Goal: Task Accomplishment & Management: Complete application form

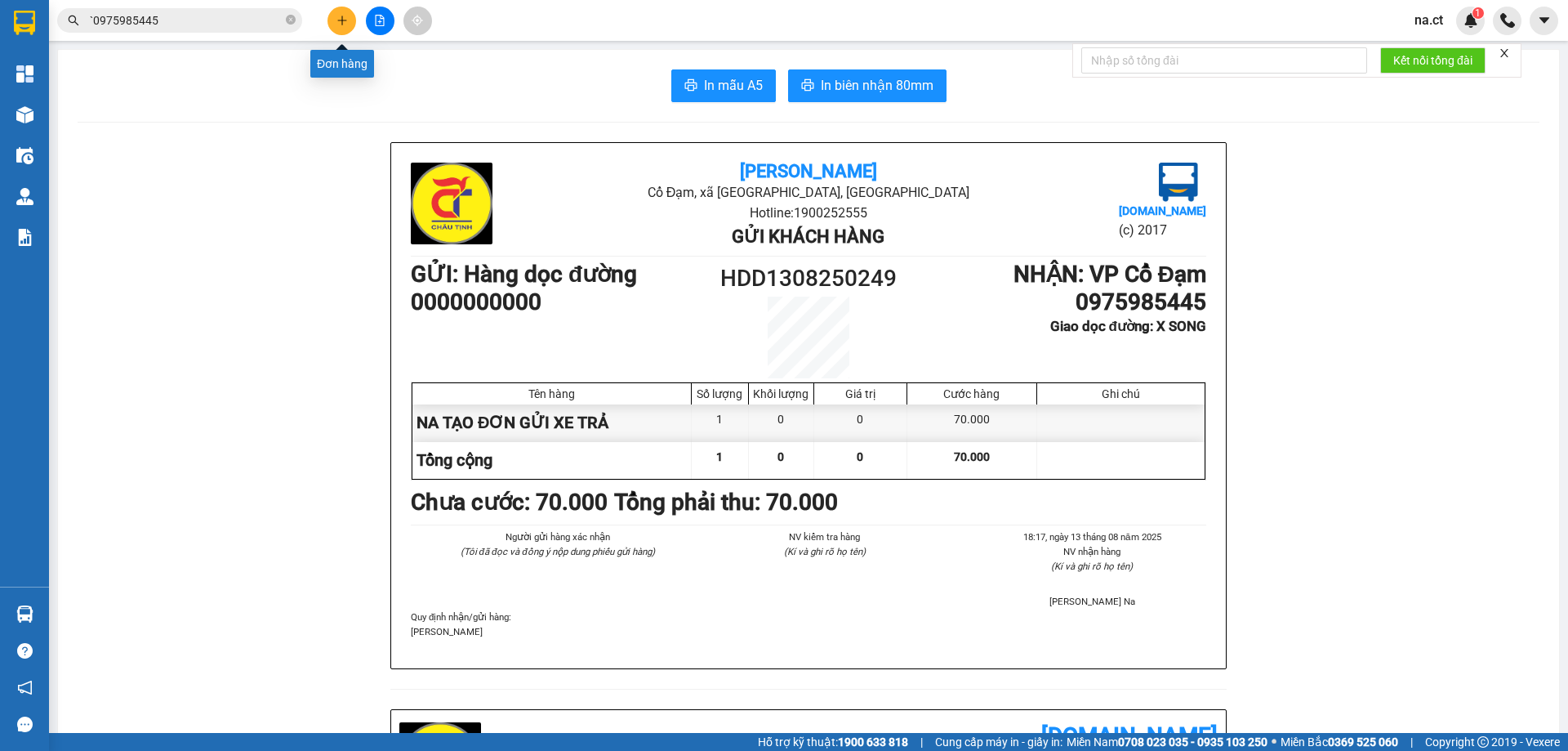
click at [347, 14] on button at bounding box center [342, 20] width 29 height 29
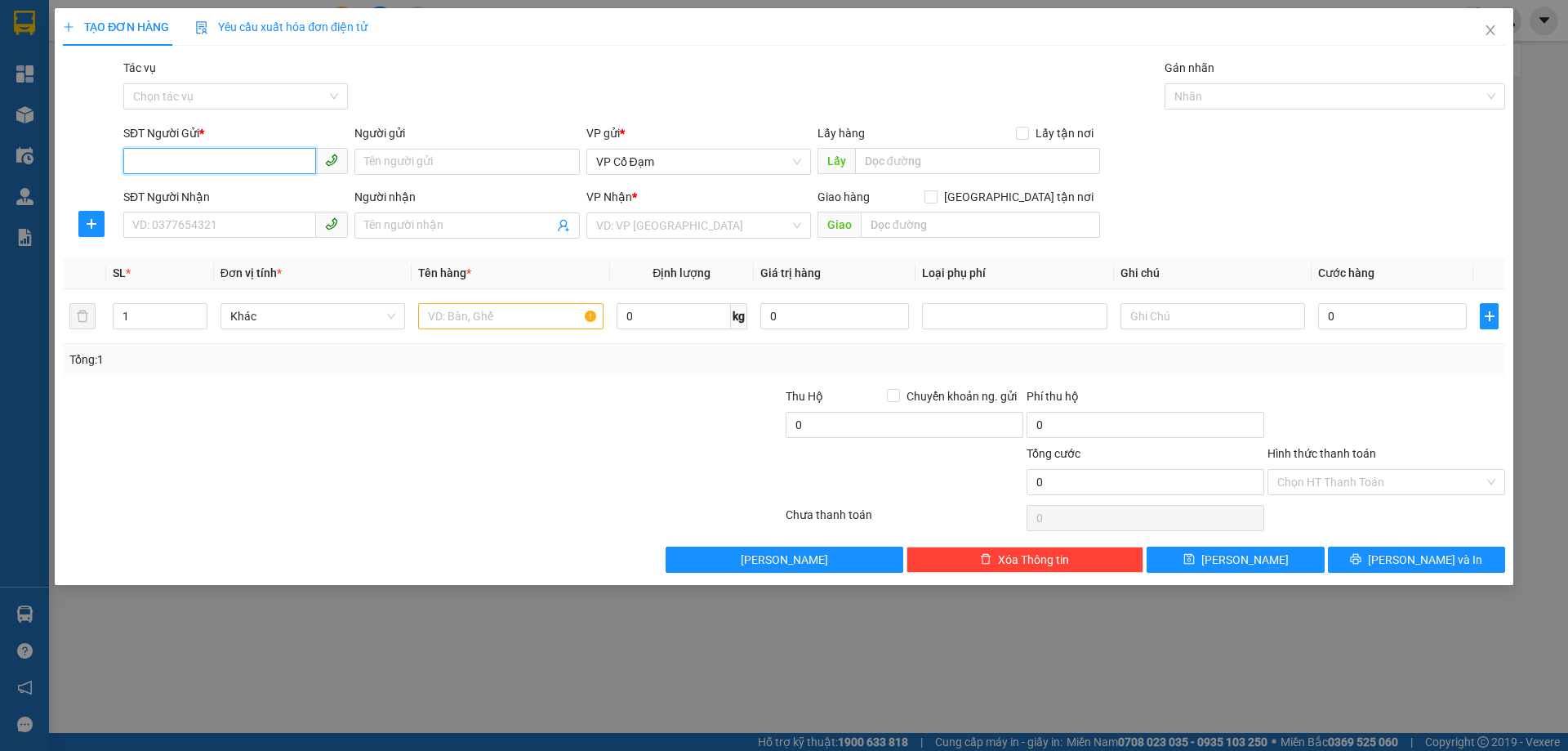
click at [231, 152] on input "SĐT Người Gửi *" at bounding box center [220, 161] width 193 height 26
type input "0988130641"
click at [181, 227] on input "SĐT Người Nhận" at bounding box center [220, 225] width 193 height 26
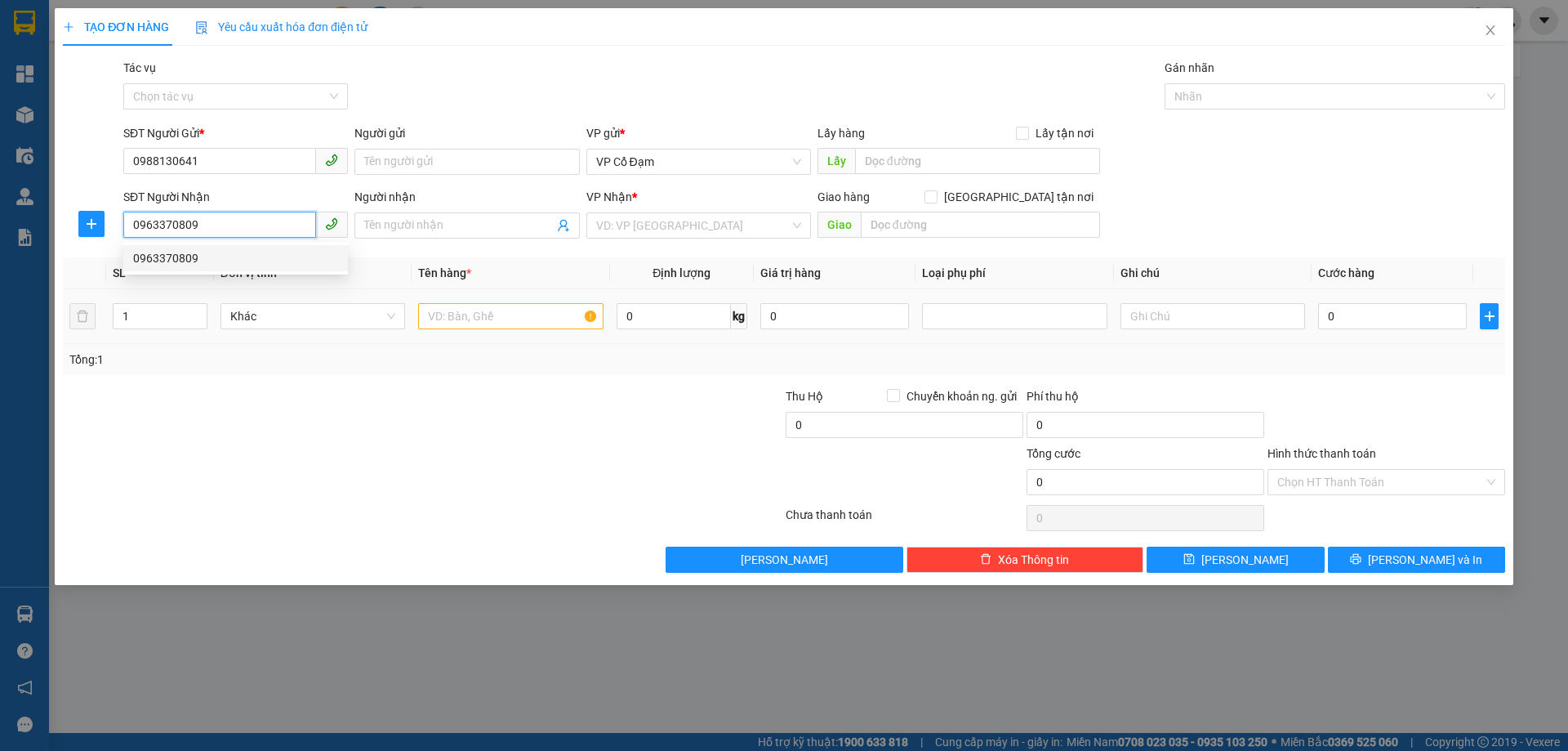
type input "0963370809"
click at [457, 322] on input "text" at bounding box center [510, 316] width 185 height 26
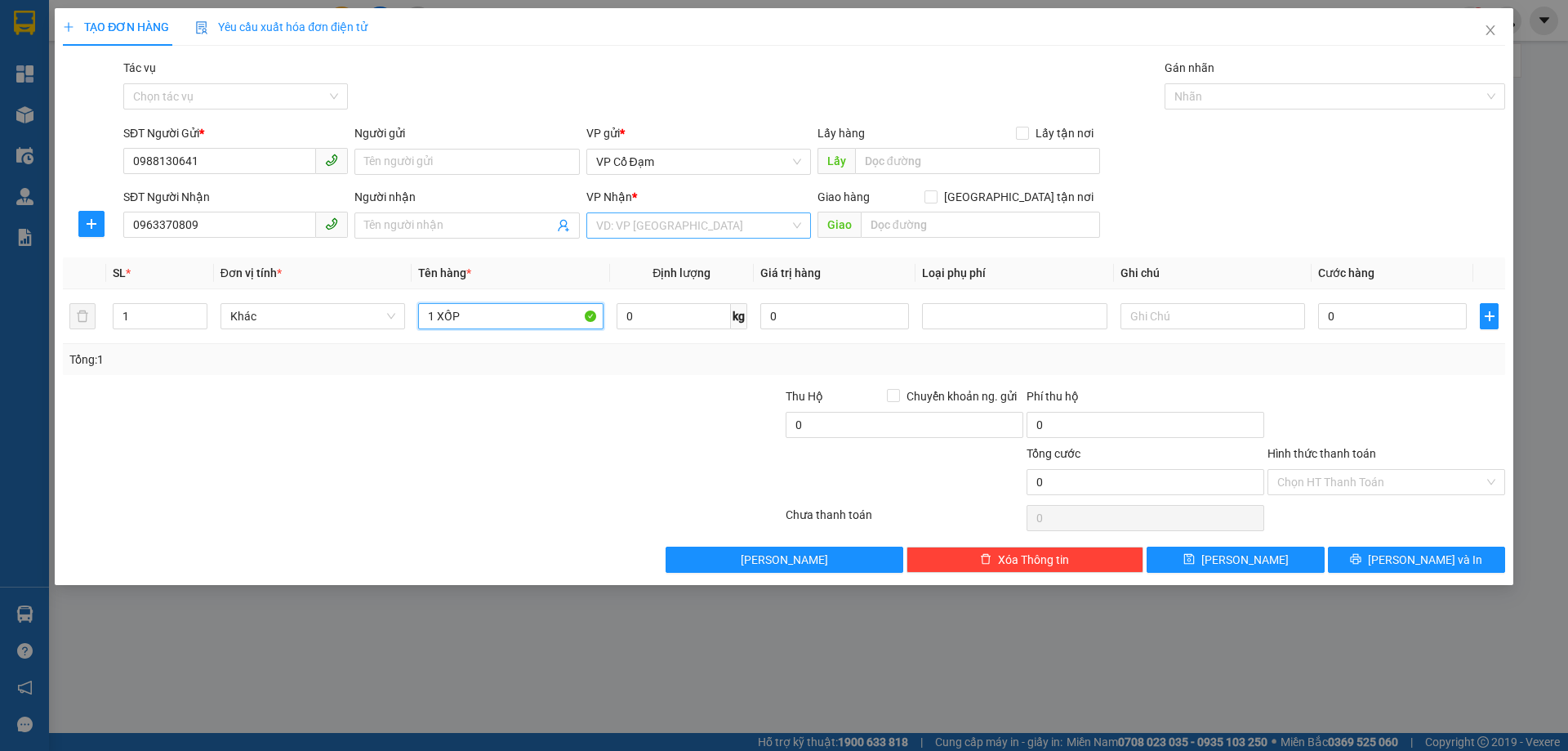
type input "1 XỐP"
click at [660, 222] on input "search" at bounding box center [693, 225] width 193 height 24
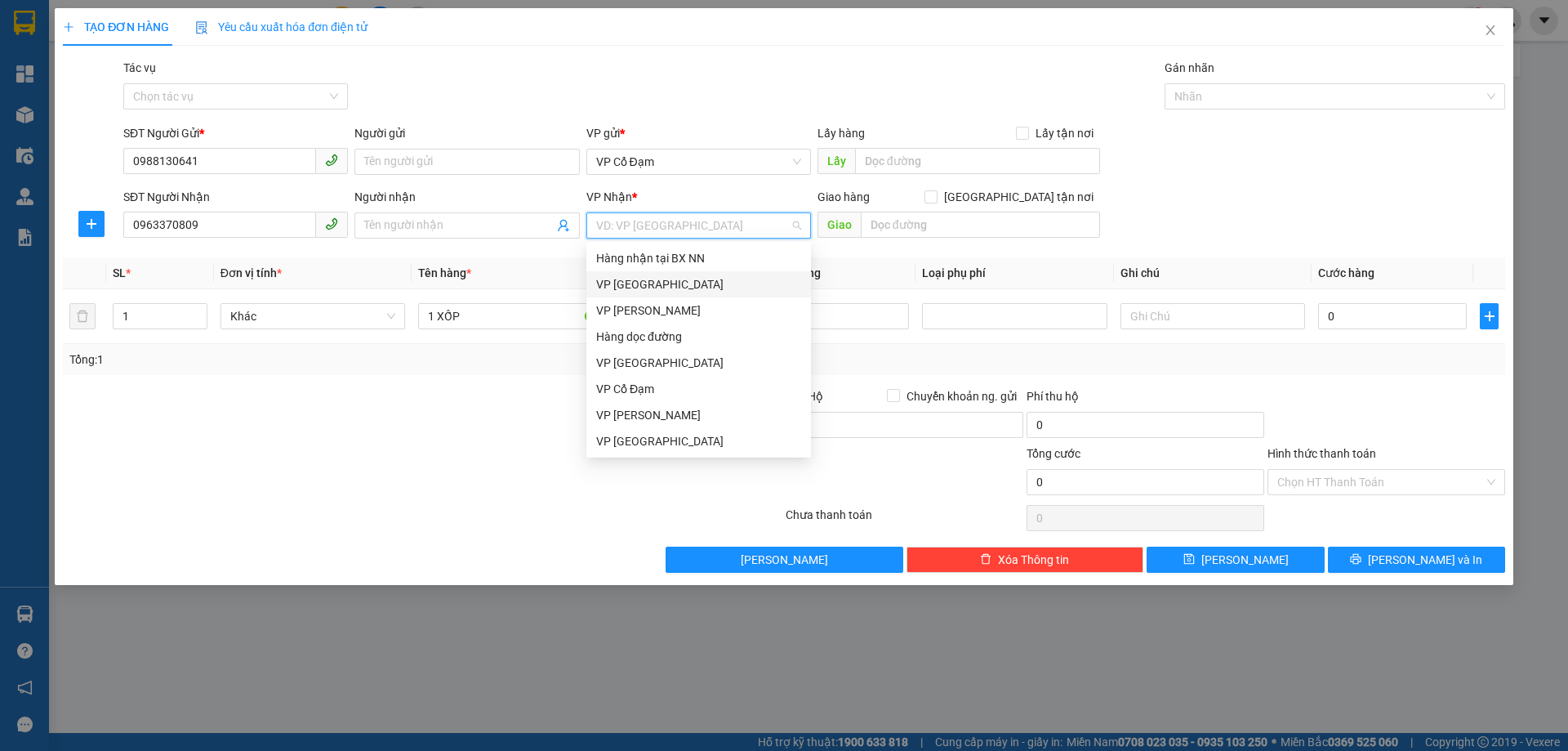
click at [646, 287] on div "VP [GEOGRAPHIC_DATA]" at bounding box center [699, 283] width 205 height 18
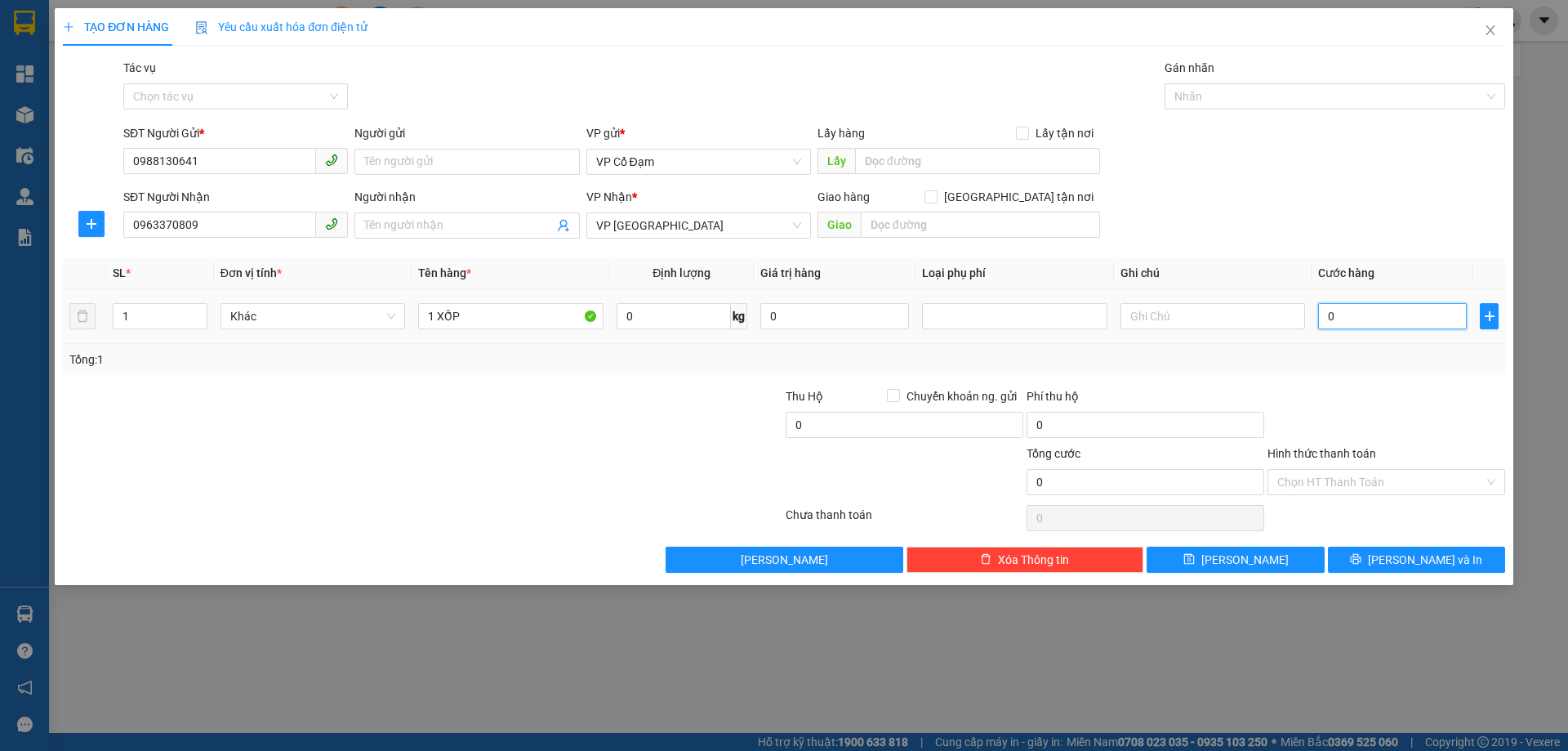
click at [1370, 321] on input "0" at bounding box center [1392, 316] width 149 height 26
type input "3"
type input "30"
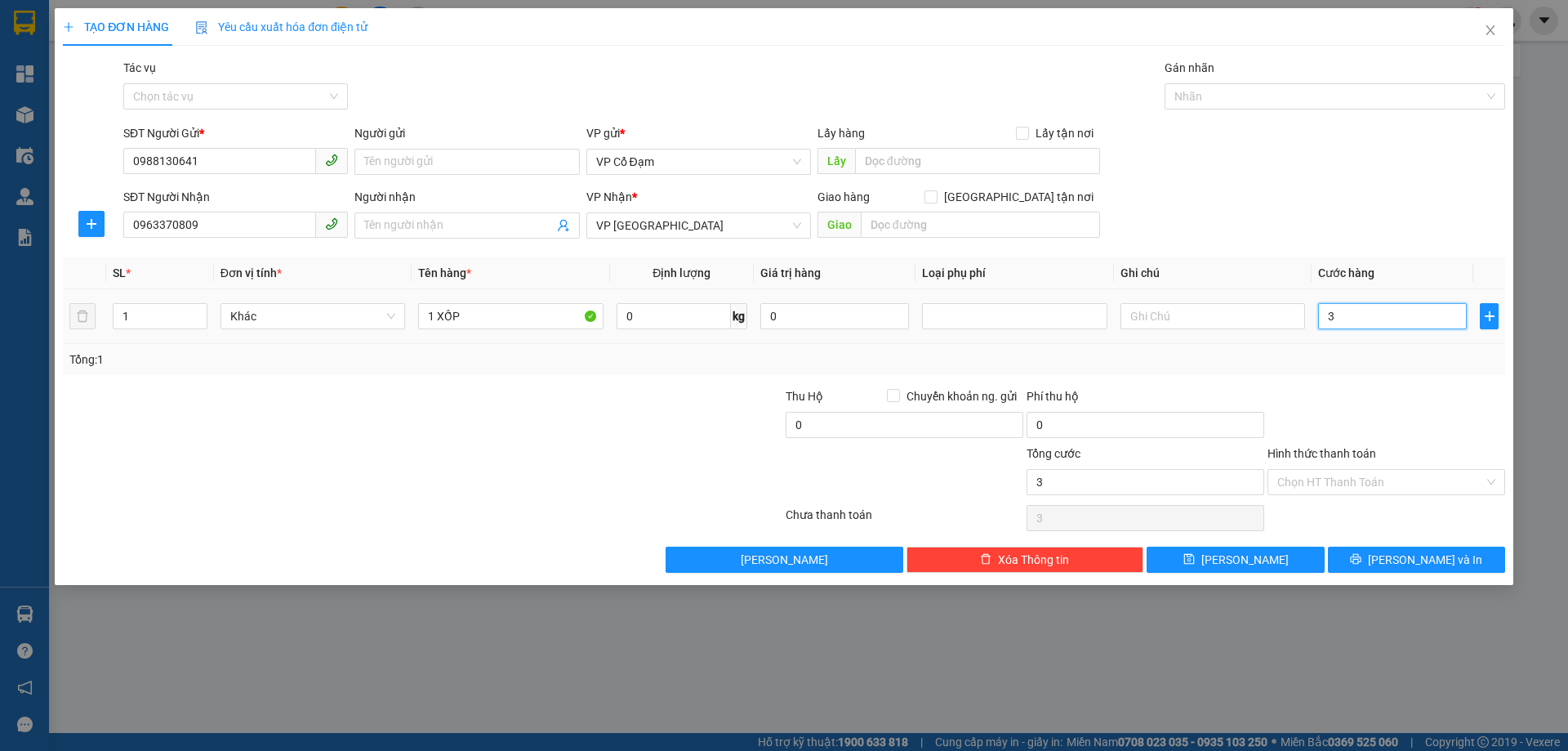
type input "30"
type input "30.000"
click at [1357, 482] on input "Hình thức thanh toán" at bounding box center [1380, 482] width 206 height 24
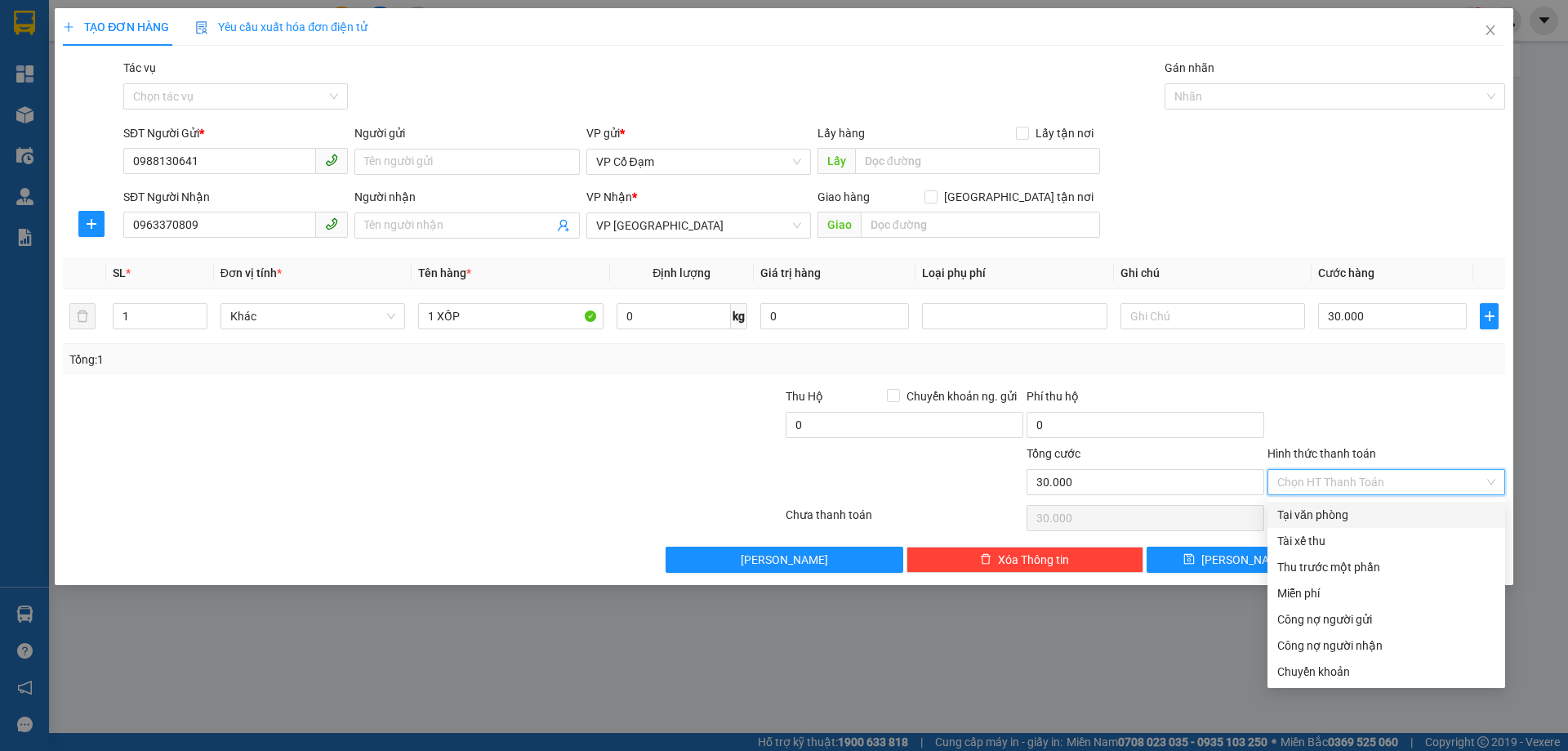
click at [1349, 508] on div "Tại văn phòng" at bounding box center [1386, 514] width 218 height 18
type input "0"
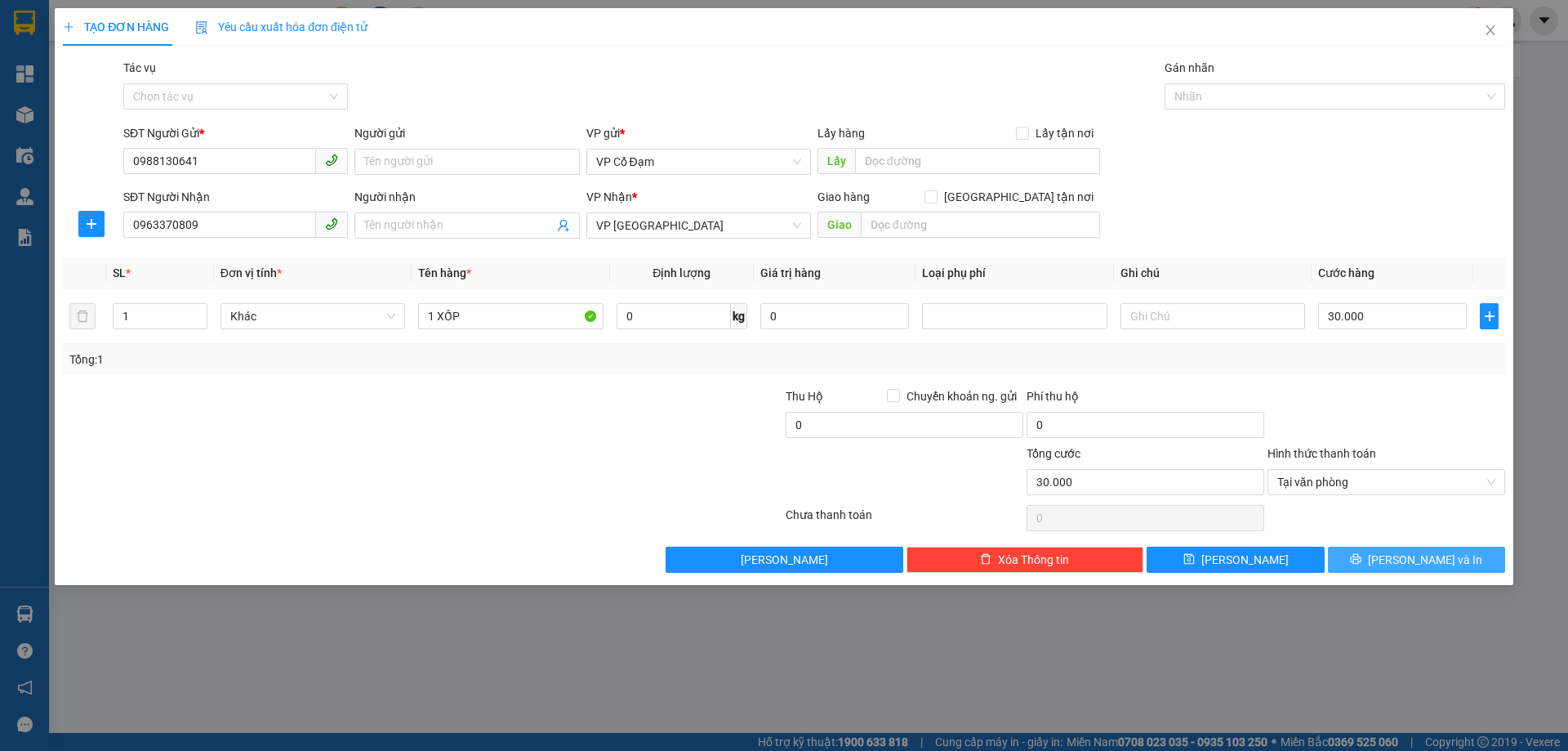
drag, startPoint x: 1425, startPoint y: 547, endPoint x: 1427, endPoint y: 555, distance: 8.2
click at [1427, 549] on button "[PERSON_NAME] và In" at bounding box center [1417, 560] width 177 height 26
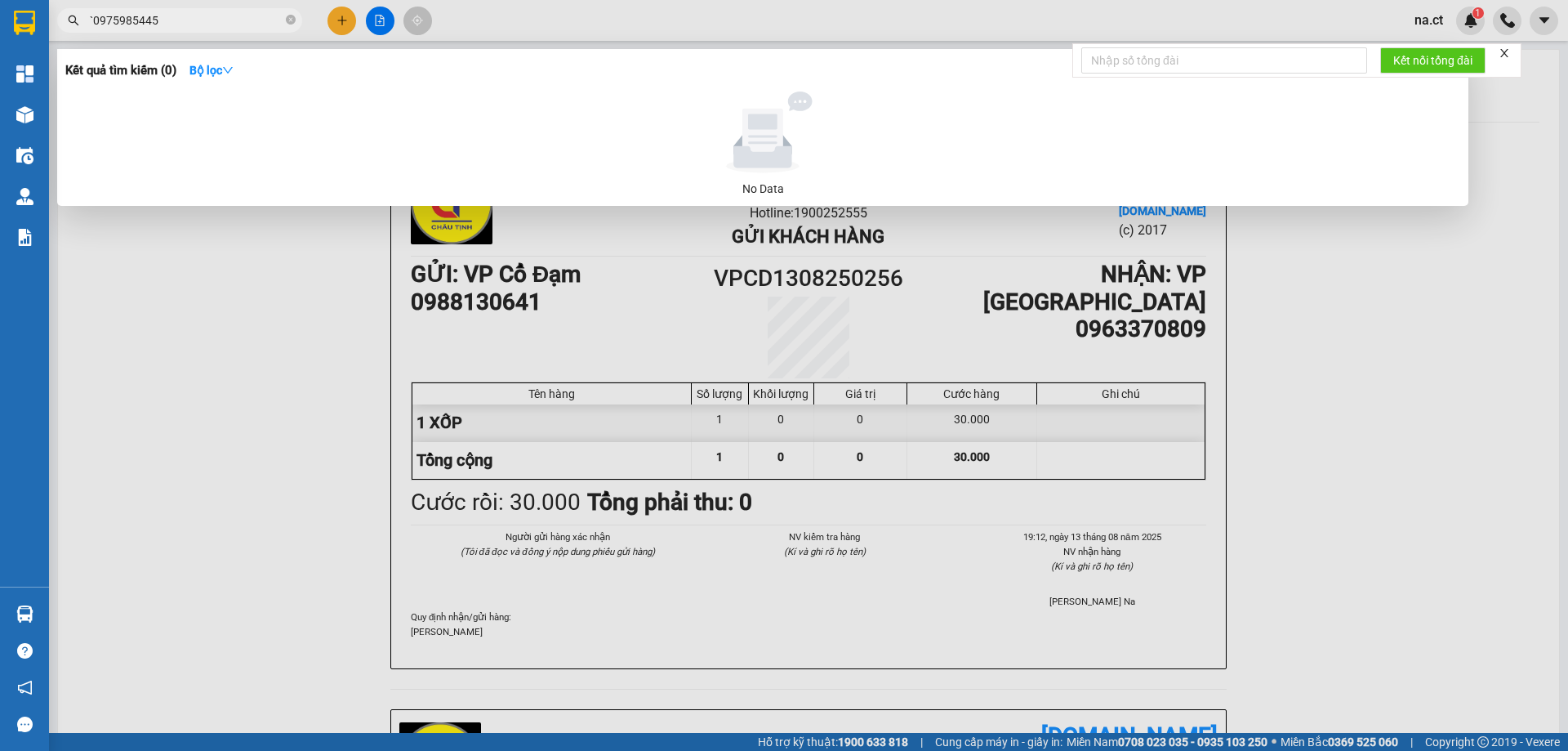
click at [221, 21] on input "`0975985445" at bounding box center [187, 20] width 193 height 18
click at [204, 11] on input "`0975985445" at bounding box center [187, 20] width 193 height 18
click at [214, 17] on input "`0975985445" at bounding box center [187, 20] width 193 height 18
click at [215, 17] on input "`0975985445" at bounding box center [187, 20] width 193 height 18
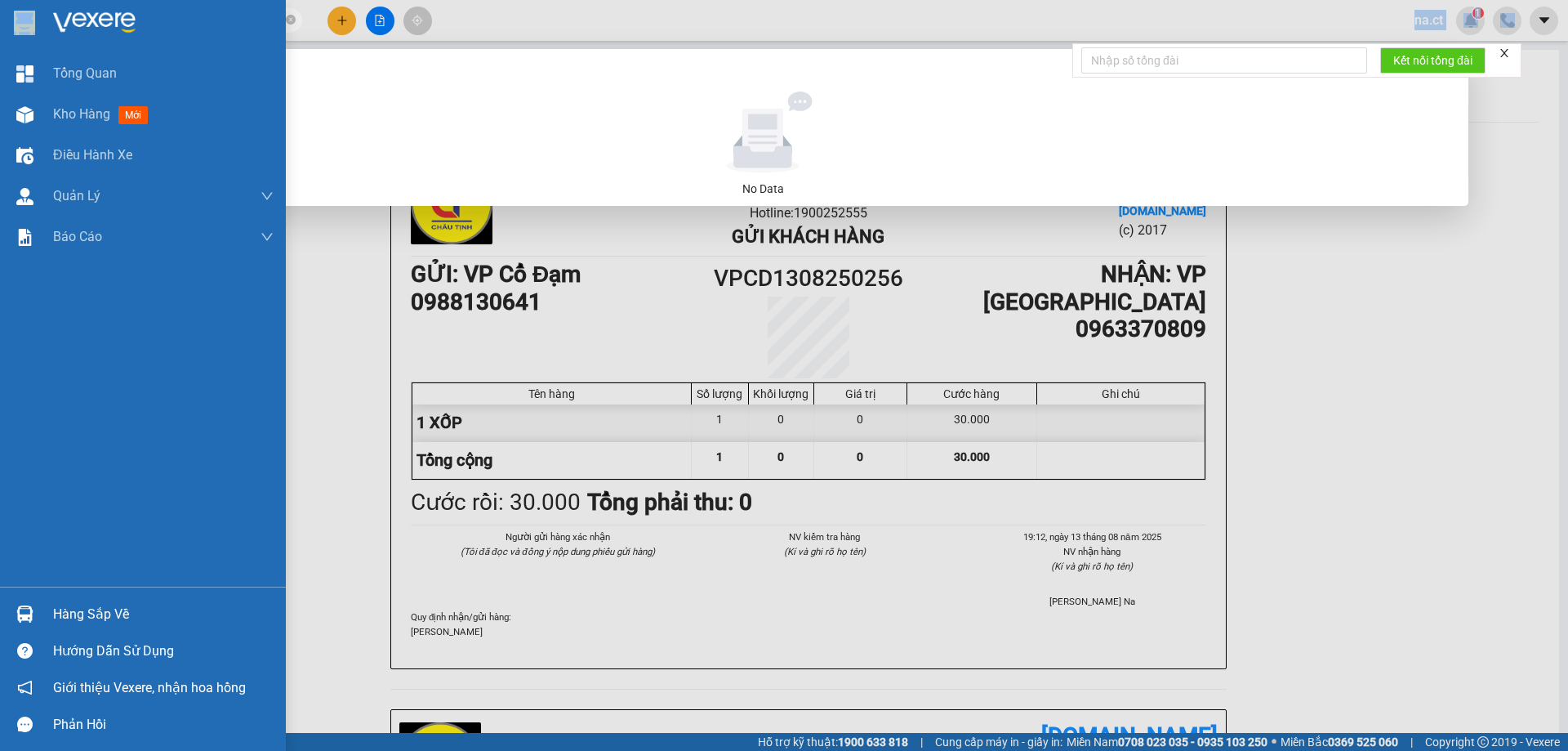
drag, startPoint x: 194, startPoint y: 10, endPoint x: 20, endPoint y: 16, distance: 174.1
click at [20, 16] on section "Kết quả tìm kiếm ( 0 ) Bộ lọc No Data `0975985445 na.ct 1 Tổng Quan Kho hàng mớ…" at bounding box center [784, 376] width 1568 height 751
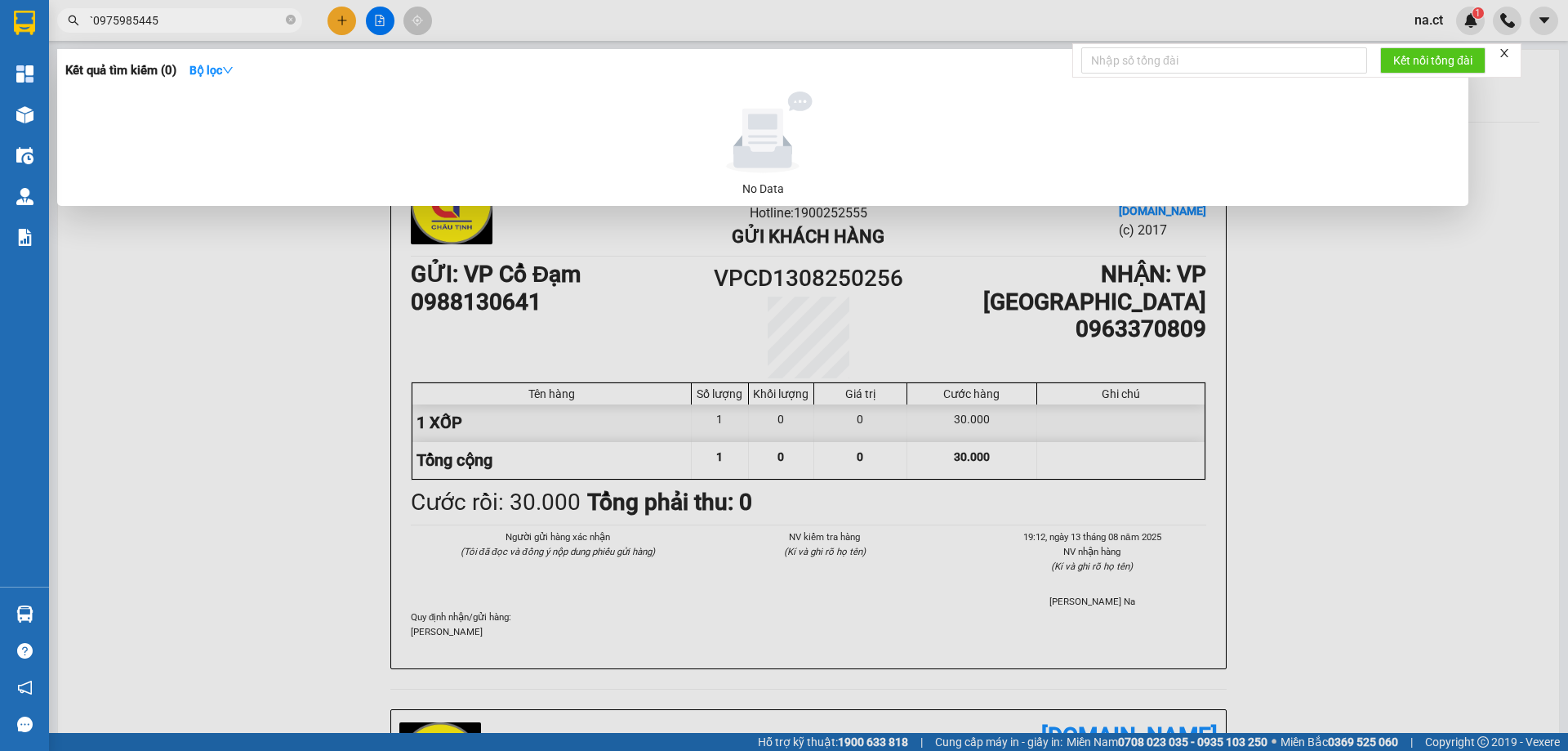
click at [198, 18] on input "`0975985445" at bounding box center [187, 20] width 193 height 18
drag, startPoint x: 184, startPoint y: 13, endPoint x: 84, endPoint y: 13, distance: 100.0
click at [84, 13] on span "`0975985445" at bounding box center [180, 20] width 245 height 24
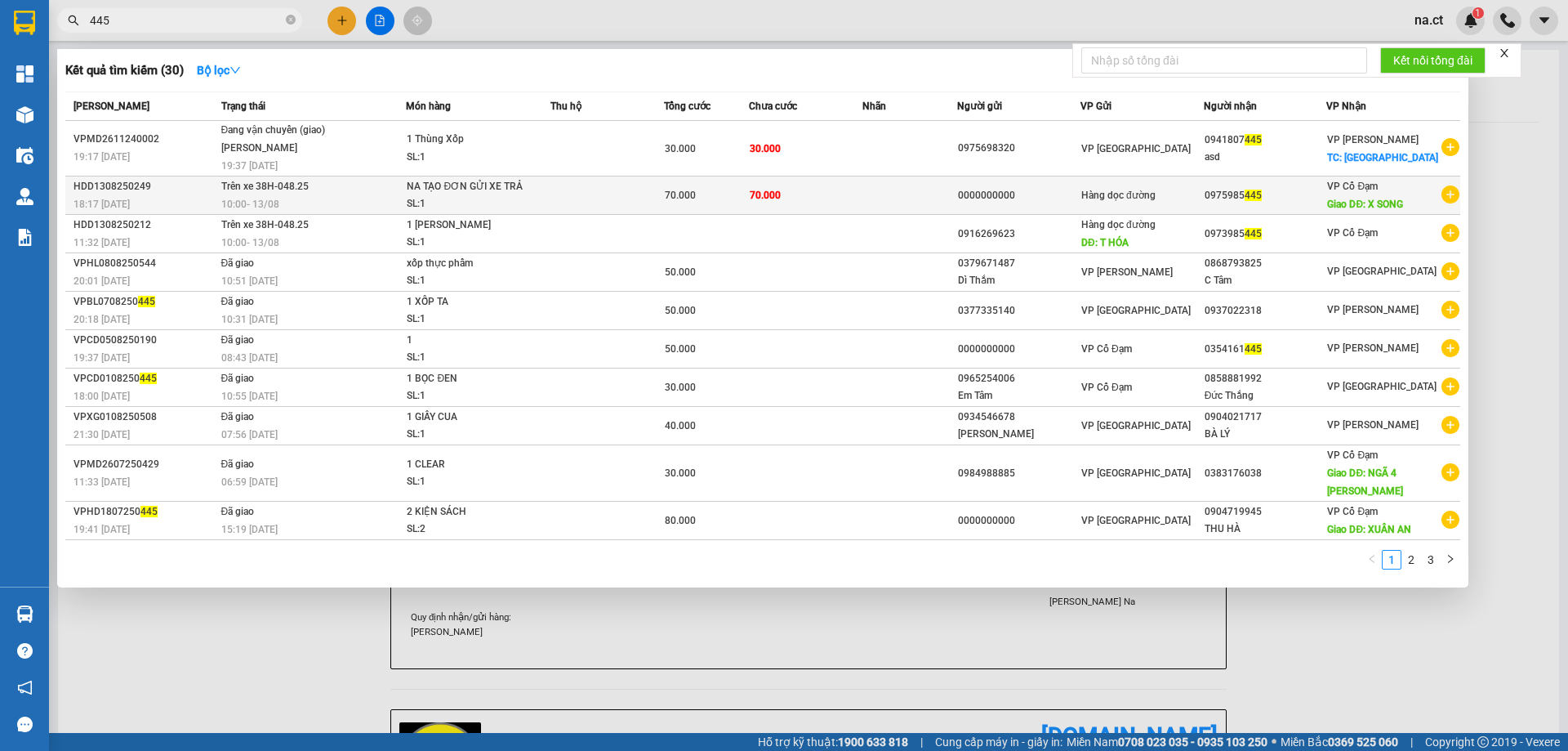
type input "445"
click at [612, 192] on td at bounding box center [608, 195] width 113 height 38
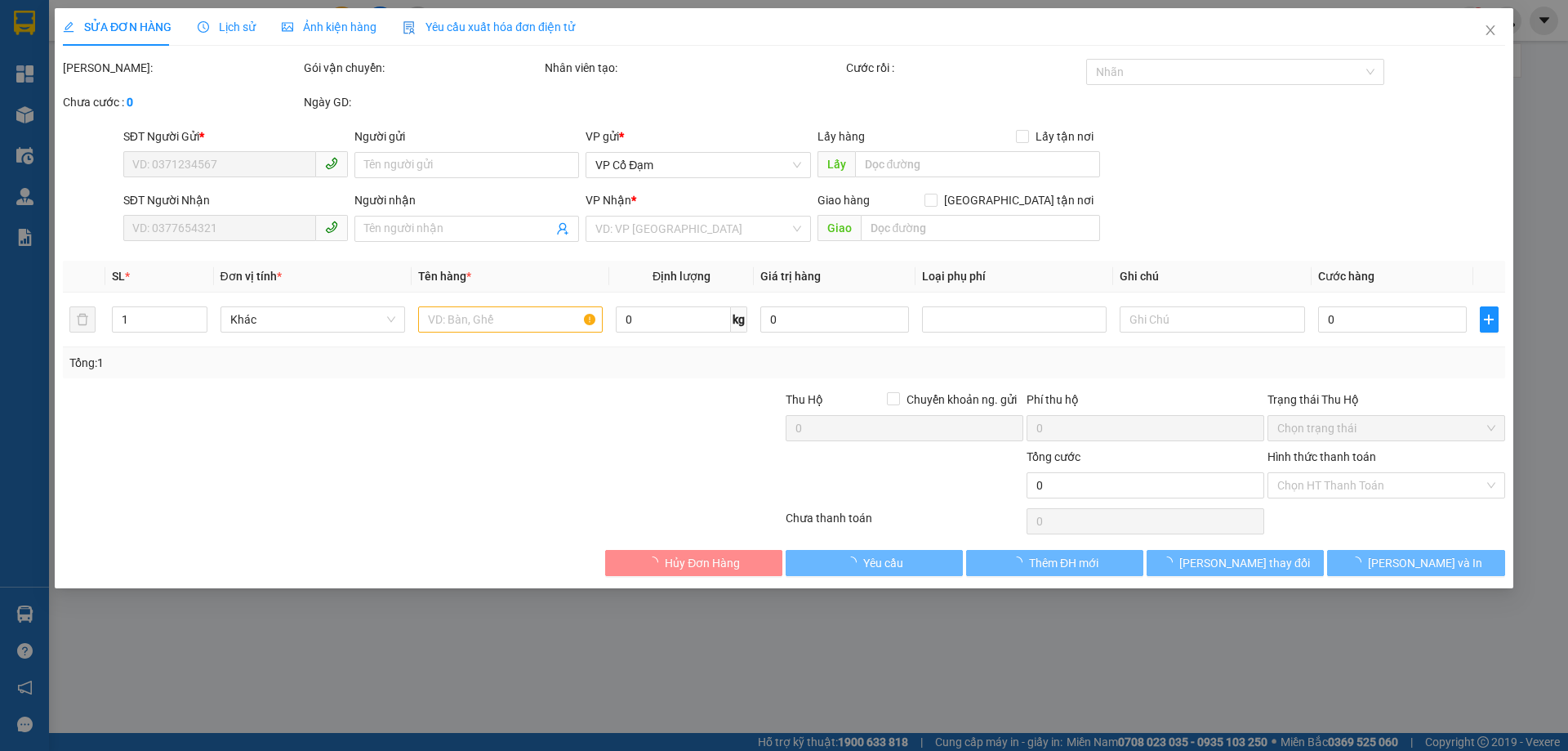
type input "0000000000"
type input "0975985445"
type input "X SONG"
type input "70.000"
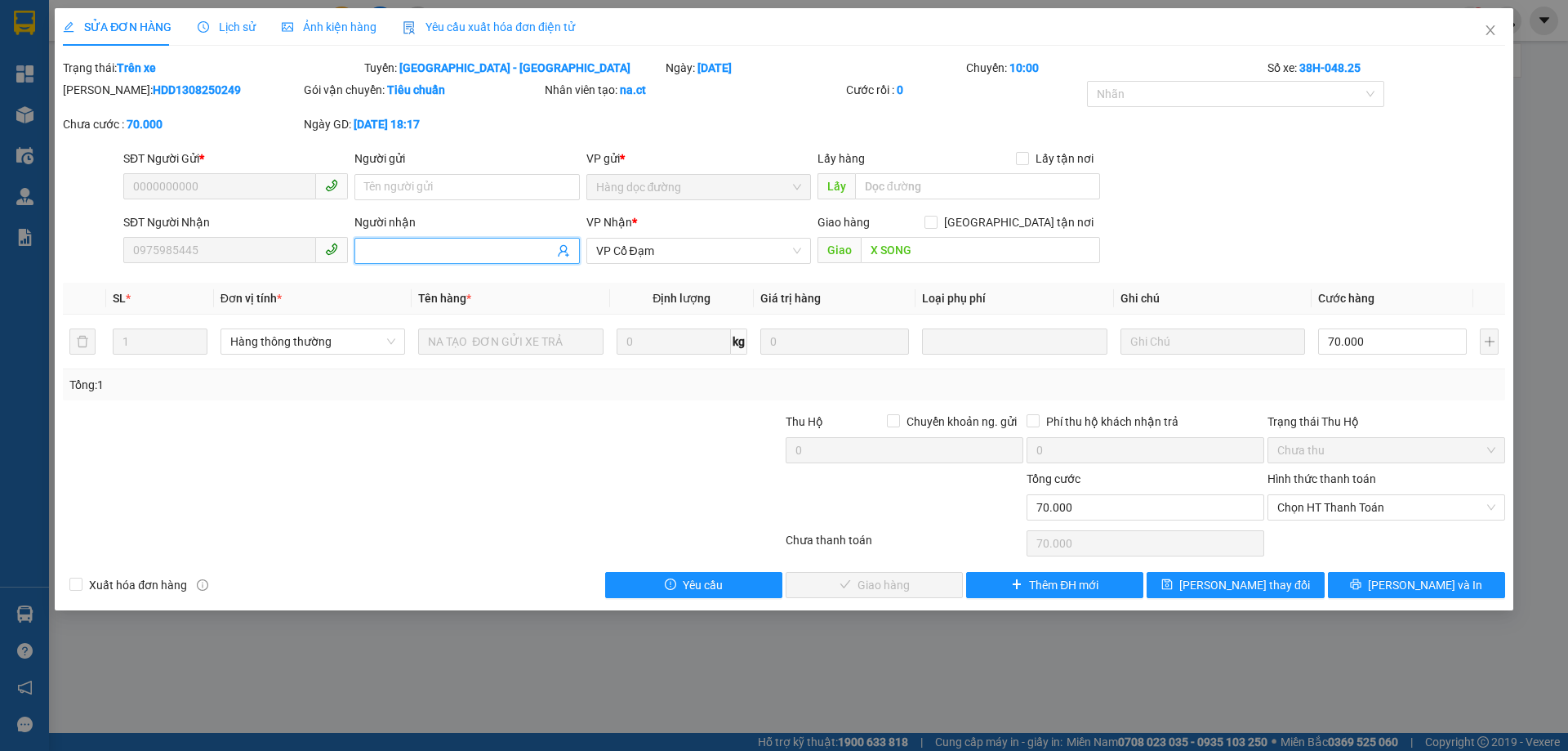
click at [418, 248] on input "Người nhận" at bounding box center [458, 250] width 189 height 18
type input "NA TẠO ĐƠN GỬI XE 827 TRẢ"
click at [1256, 582] on span "[PERSON_NAME] thay đổi" at bounding box center [1245, 585] width 131 height 18
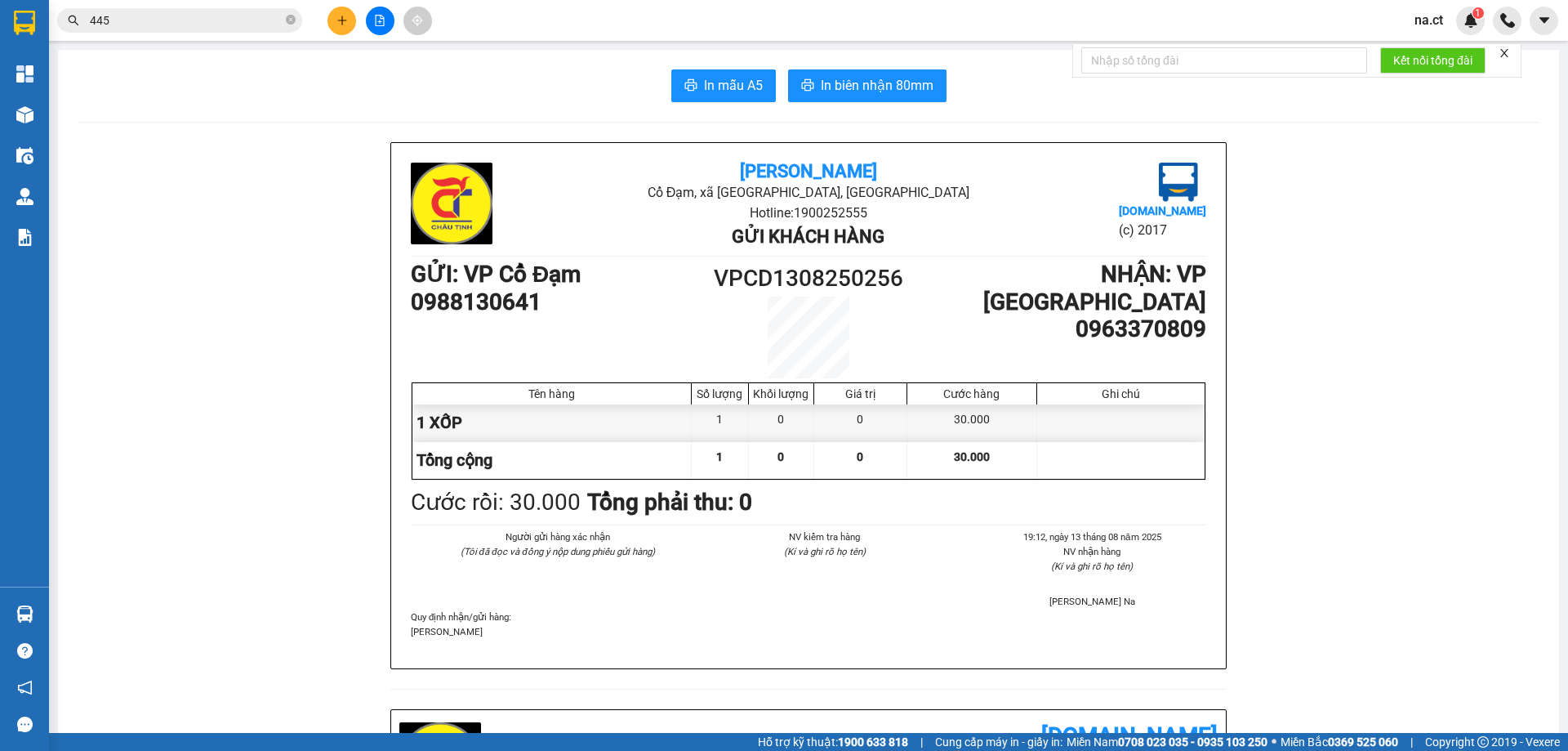
click at [208, 13] on input "445" at bounding box center [187, 20] width 193 height 18
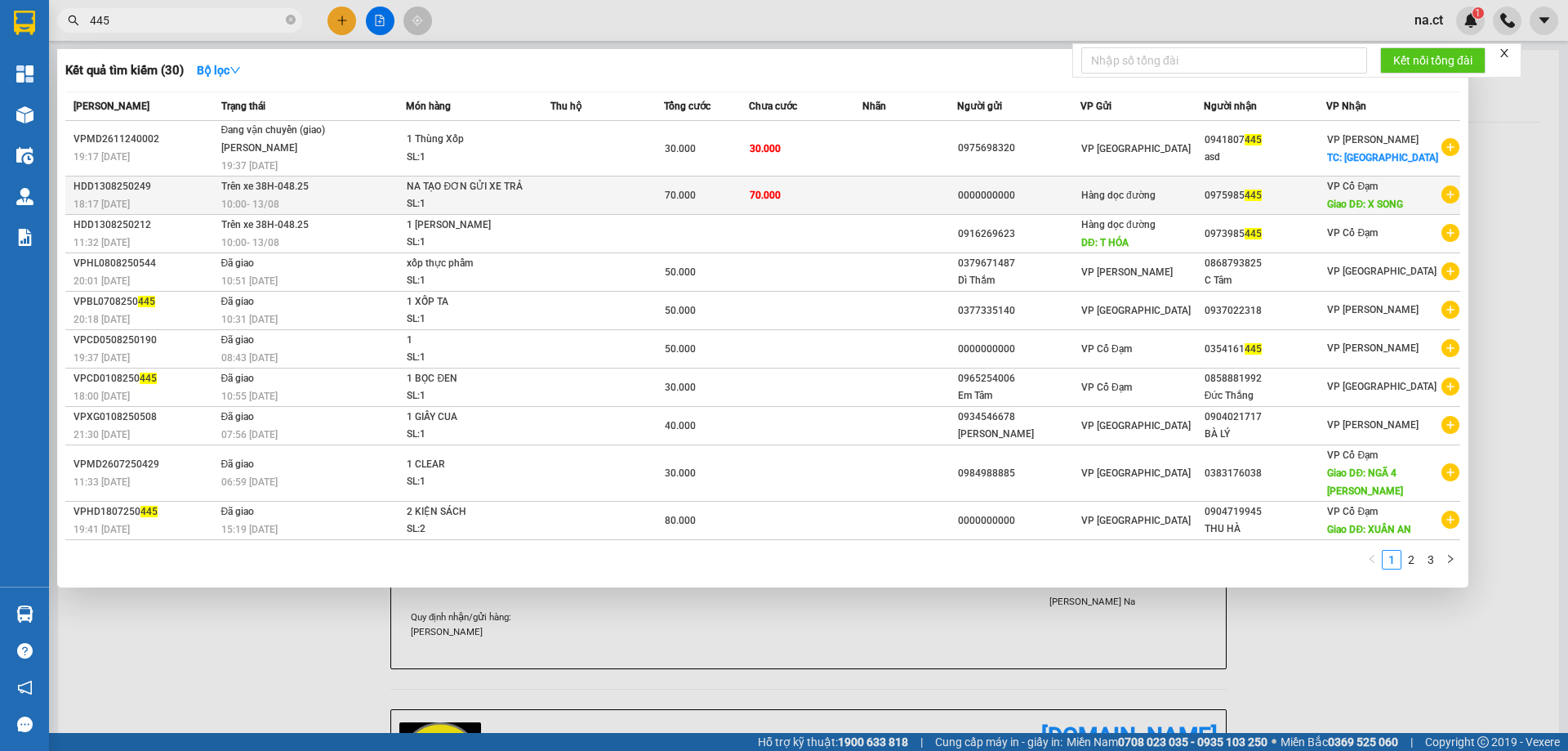
click at [609, 194] on td at bounding box center [608, 195] width 113 height 38
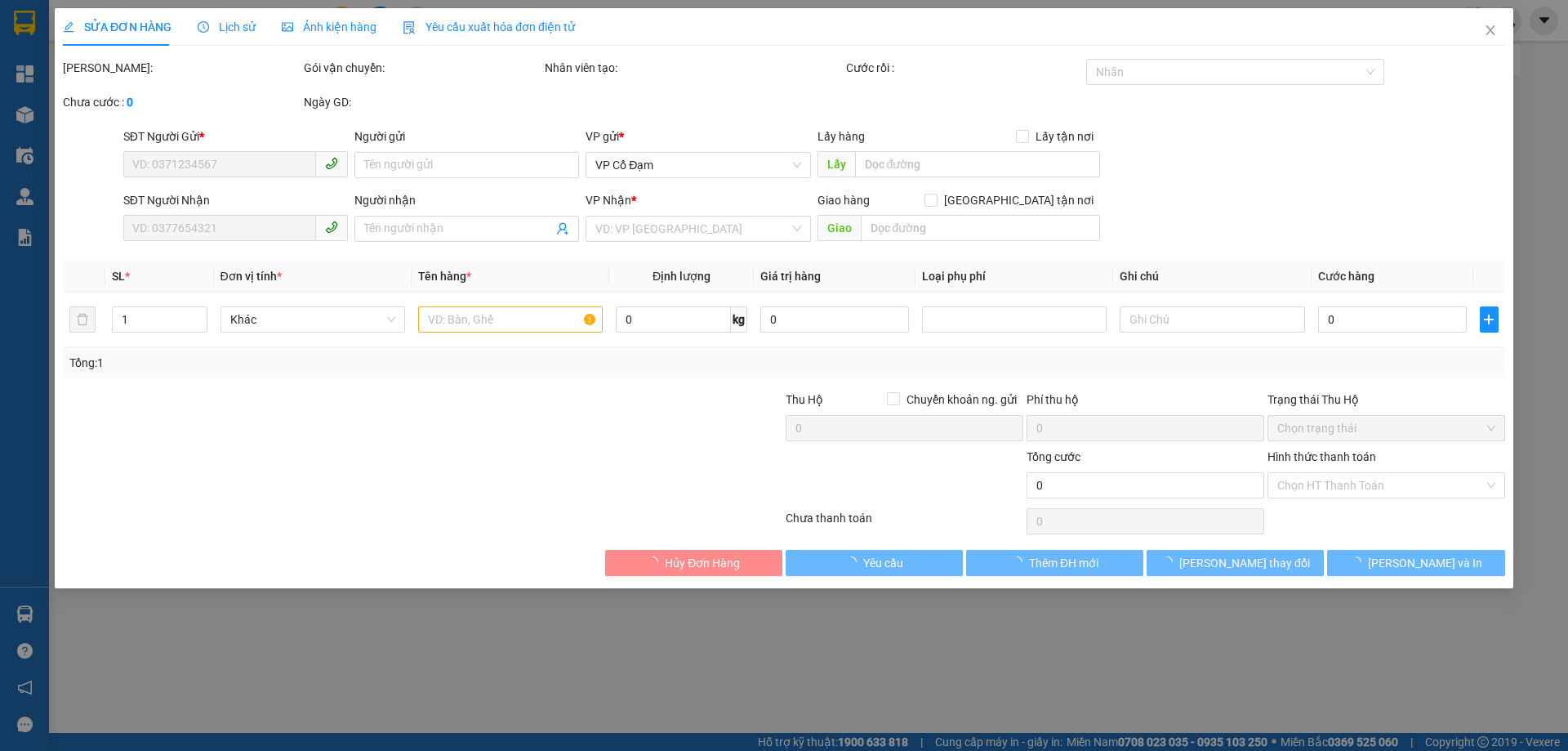
type input "0000000000"
type input "0975985445"
type input "NA TẠO ĐƠN GỬI XE 827 TRẢ"
type input "X SONG"
type input "70.000"
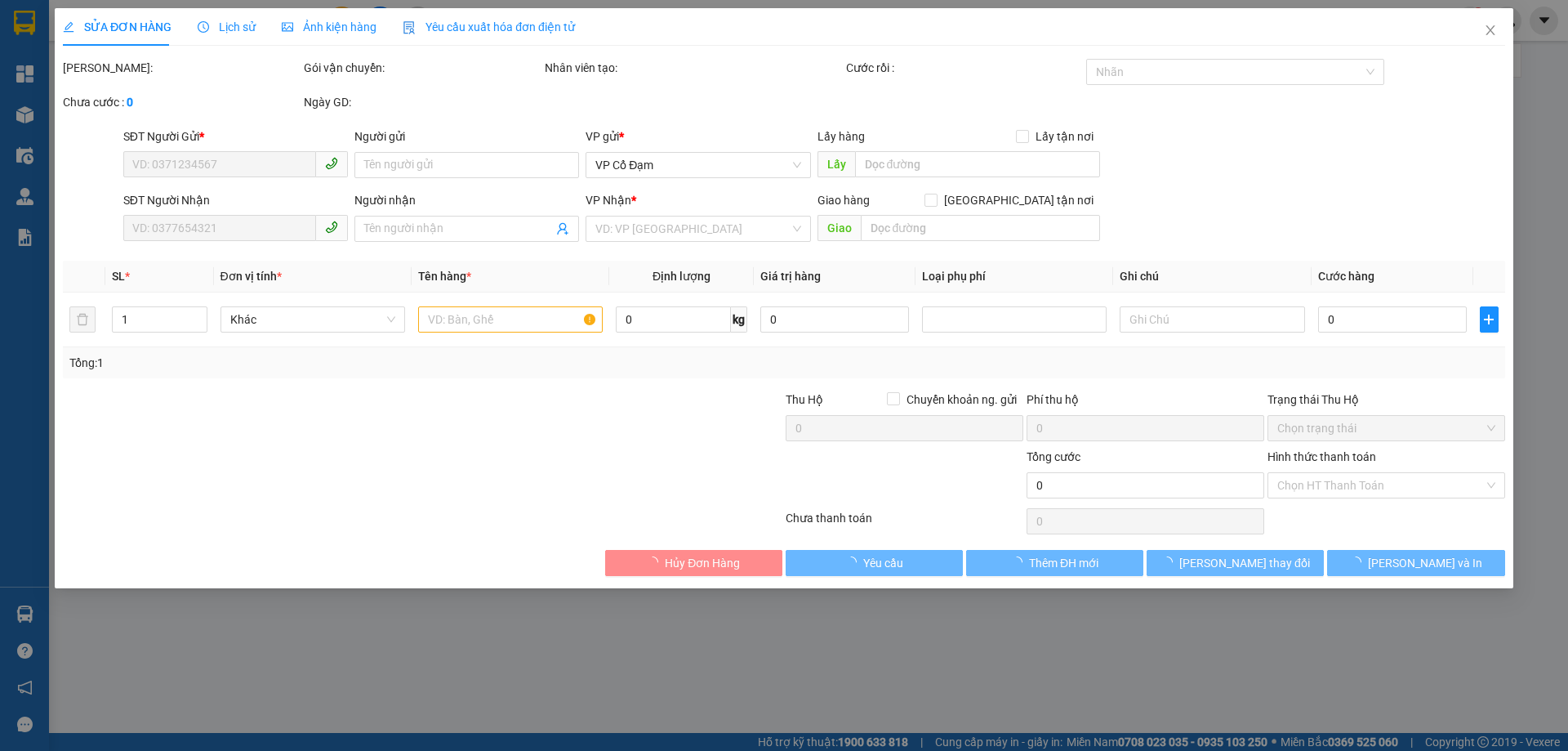
type input "70.000"
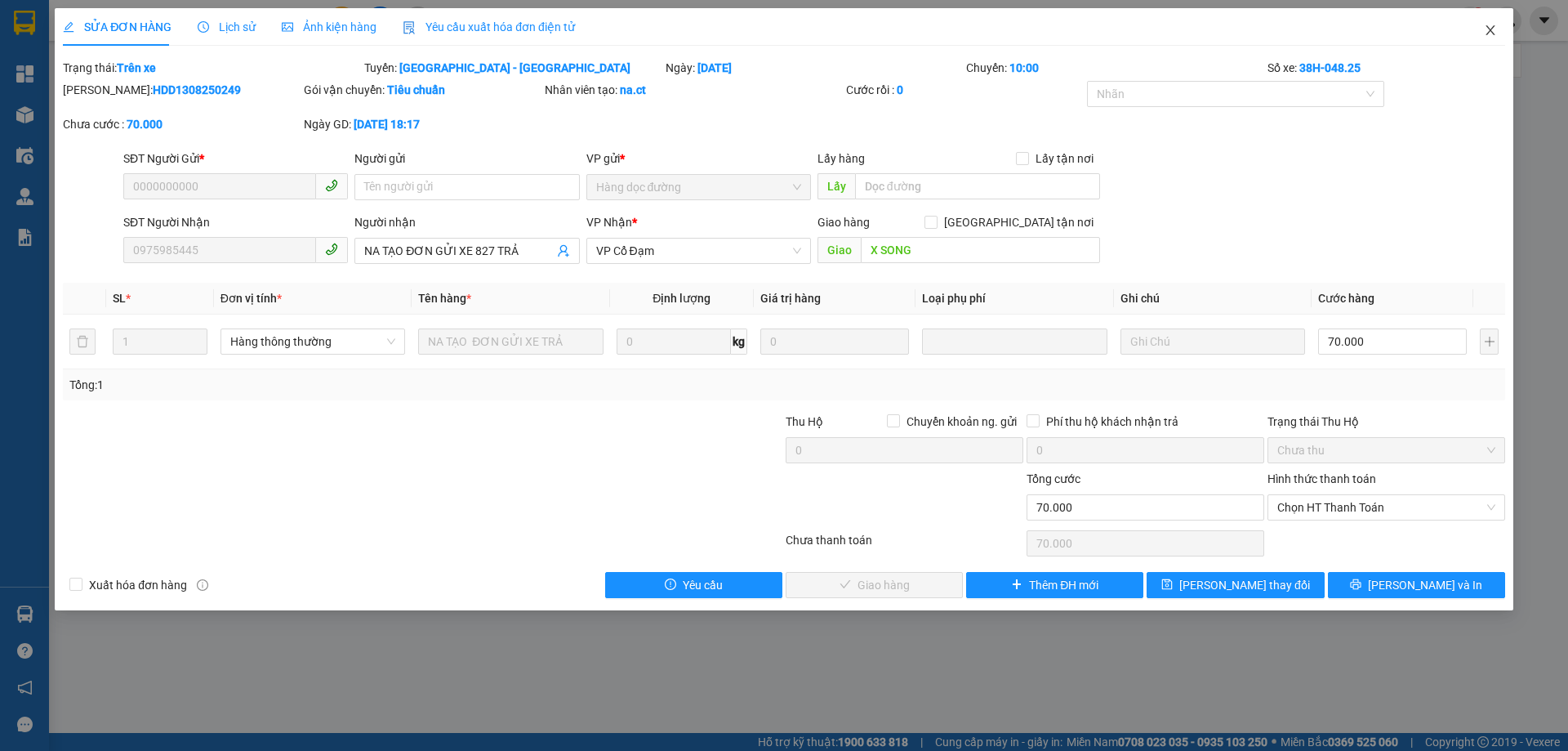
click at [1486, 29] on icon "close" at bounding box center [1491, 30] width 13 height 13
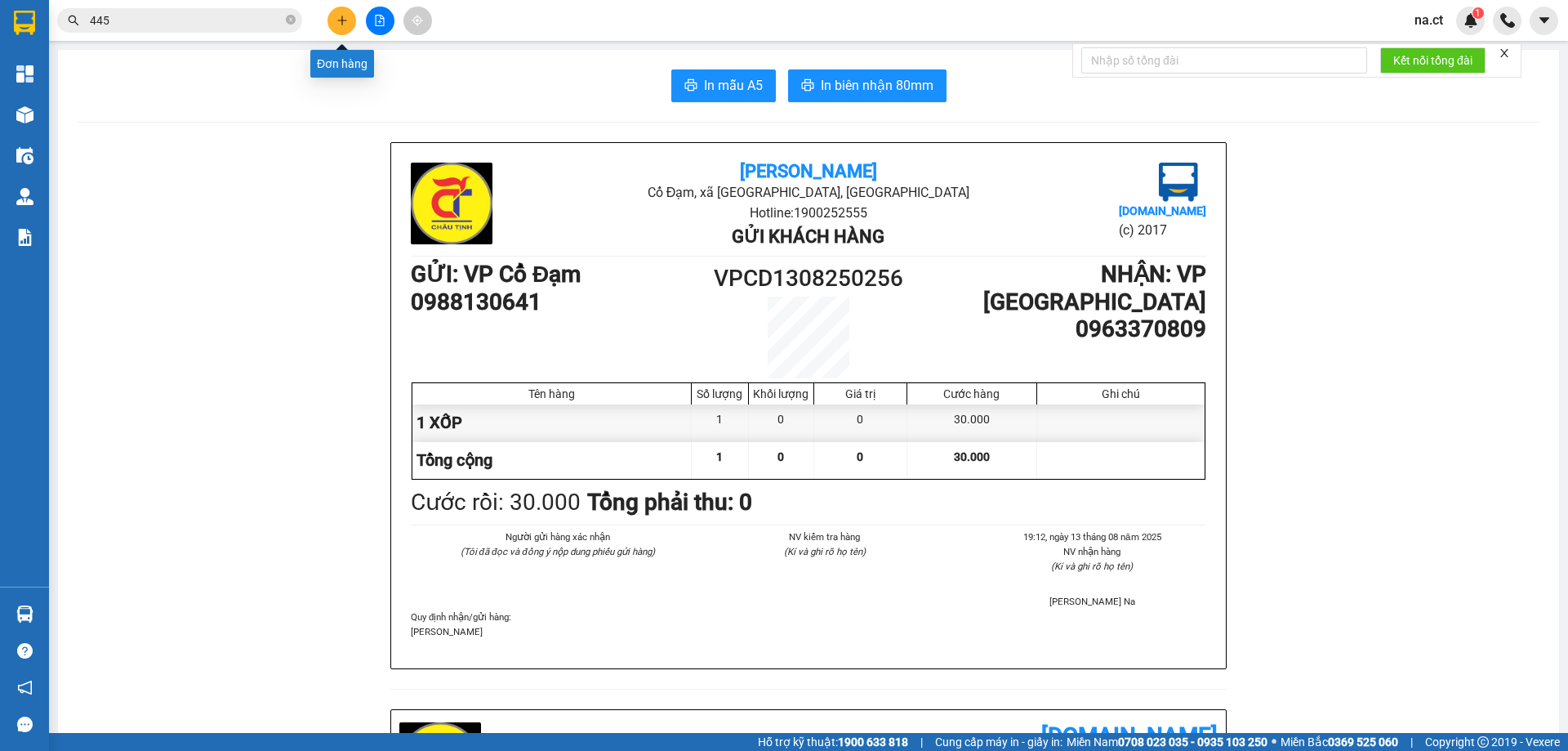
click at [348, 27] on button at bounding box center [342, 20] width 29 height 29
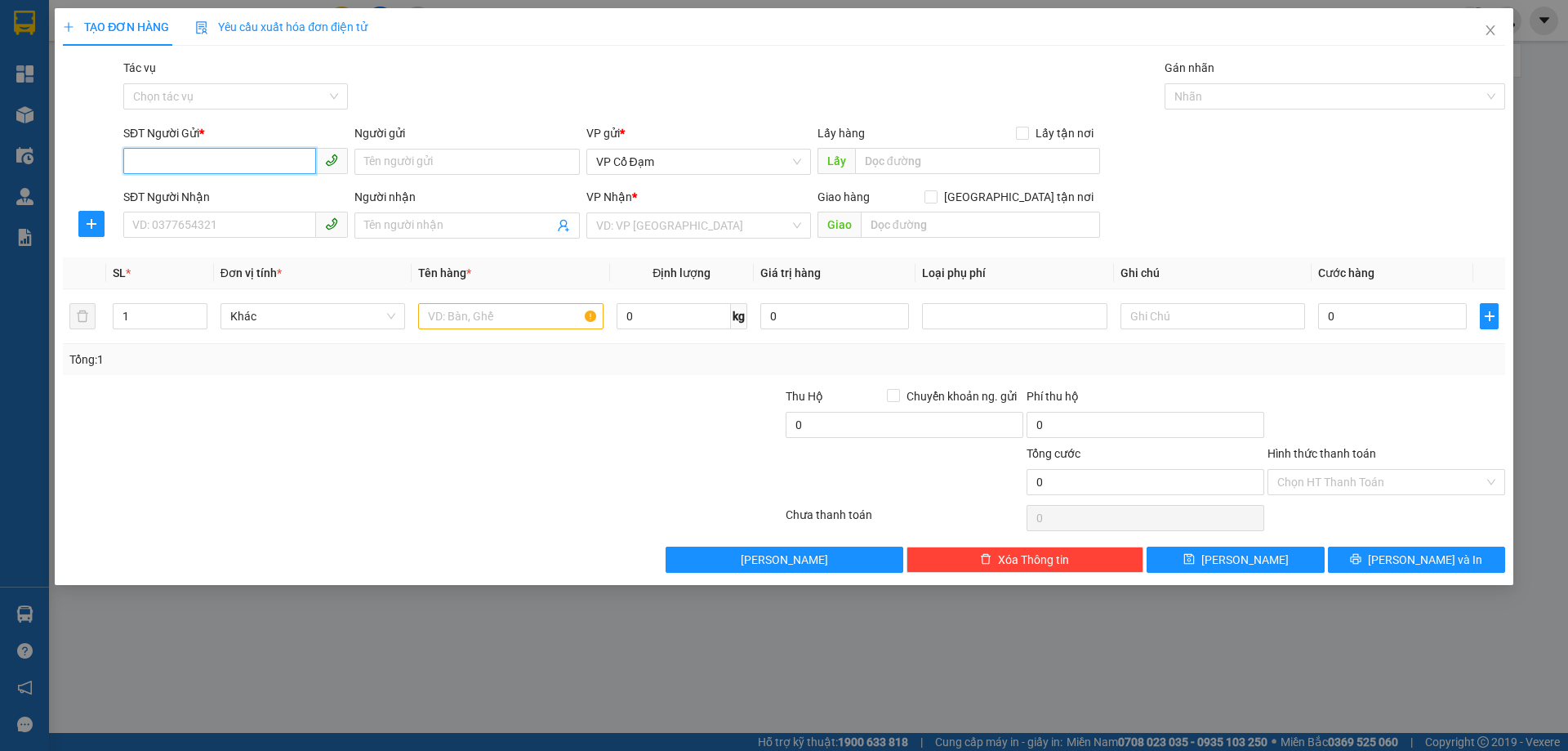
paste input "0983629016"
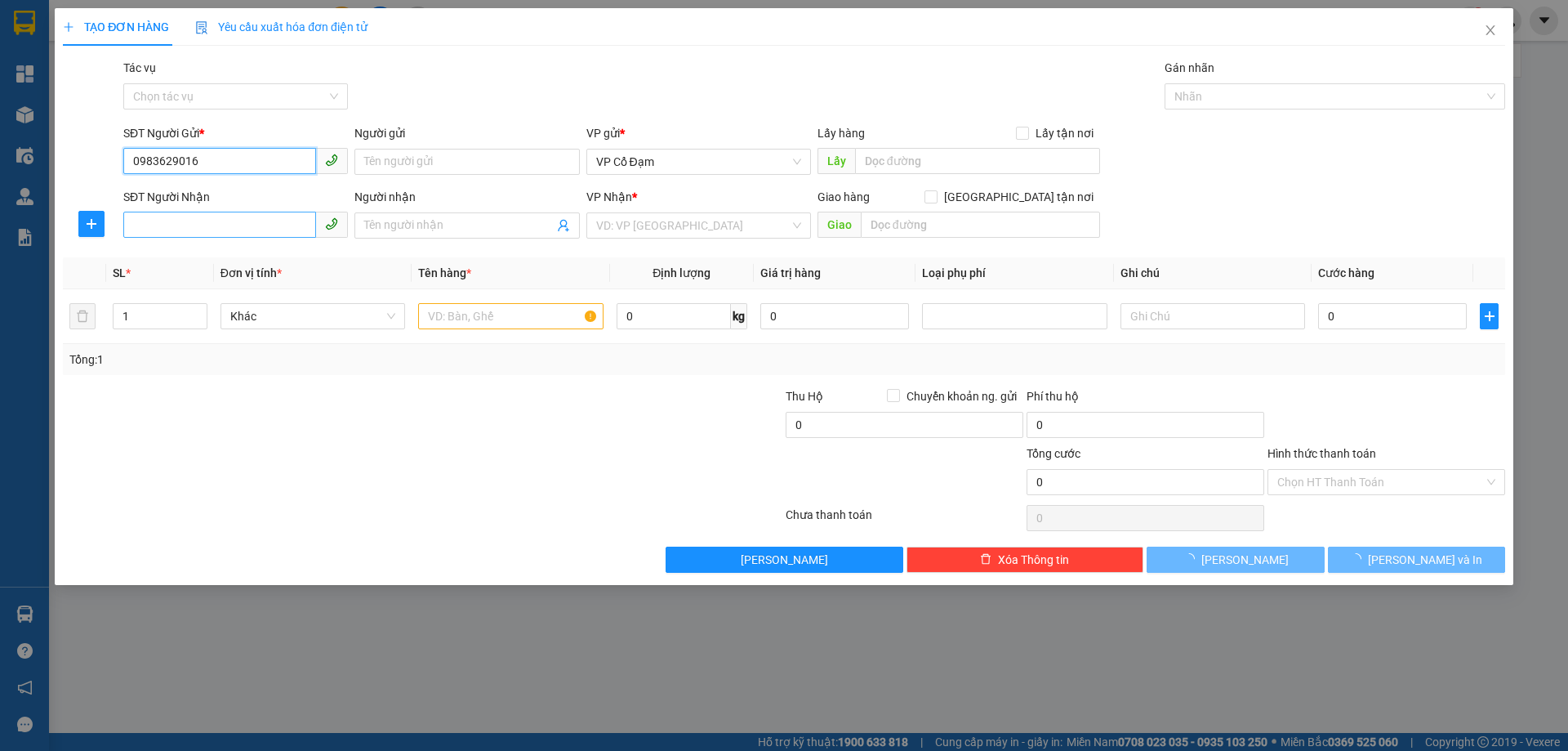
type input "0983629016"
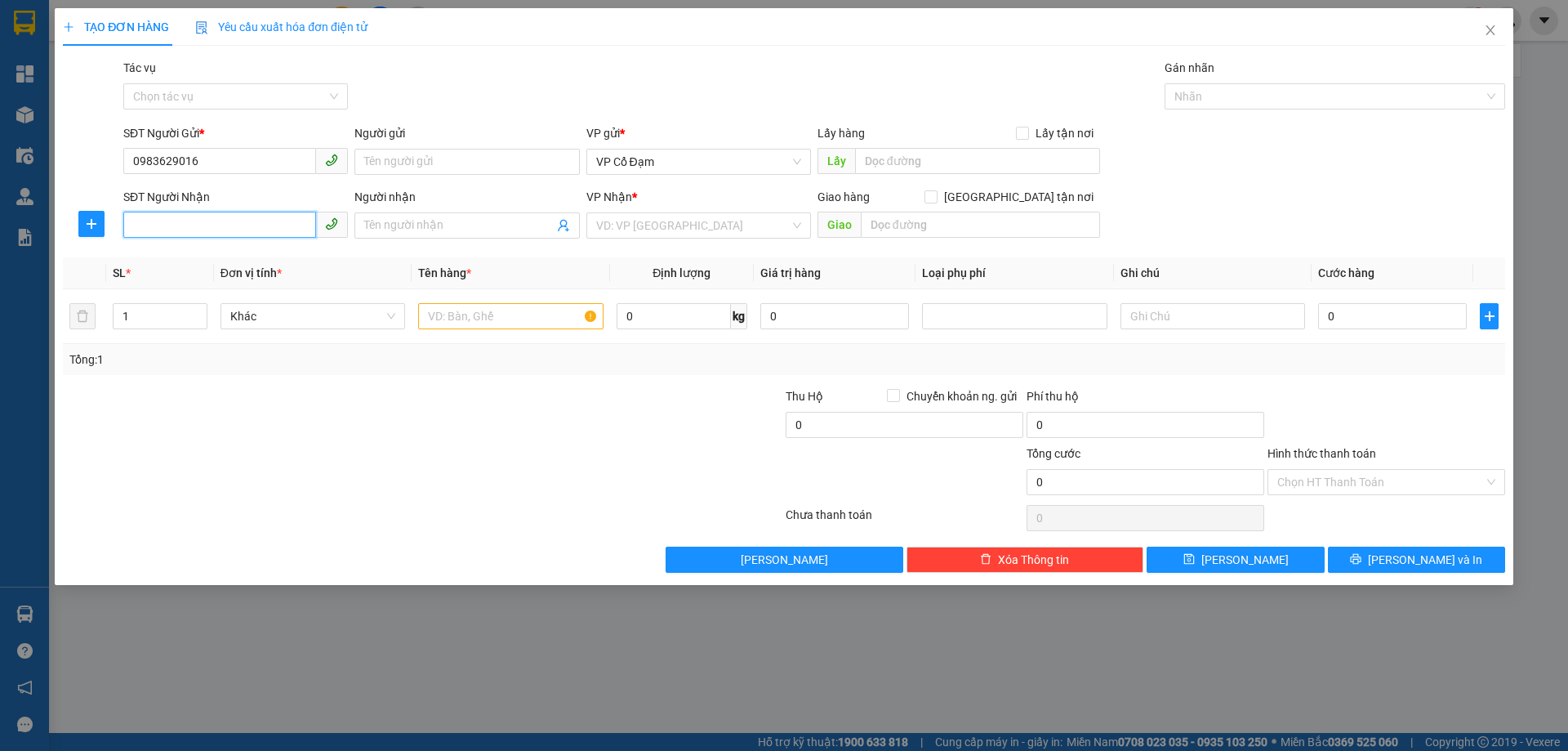
paste input "0983629016"
click at [675, 159] on span "VP Cổ Đạm" at bounding box center [699, 162] width 205 height 24
type input "0983629016"
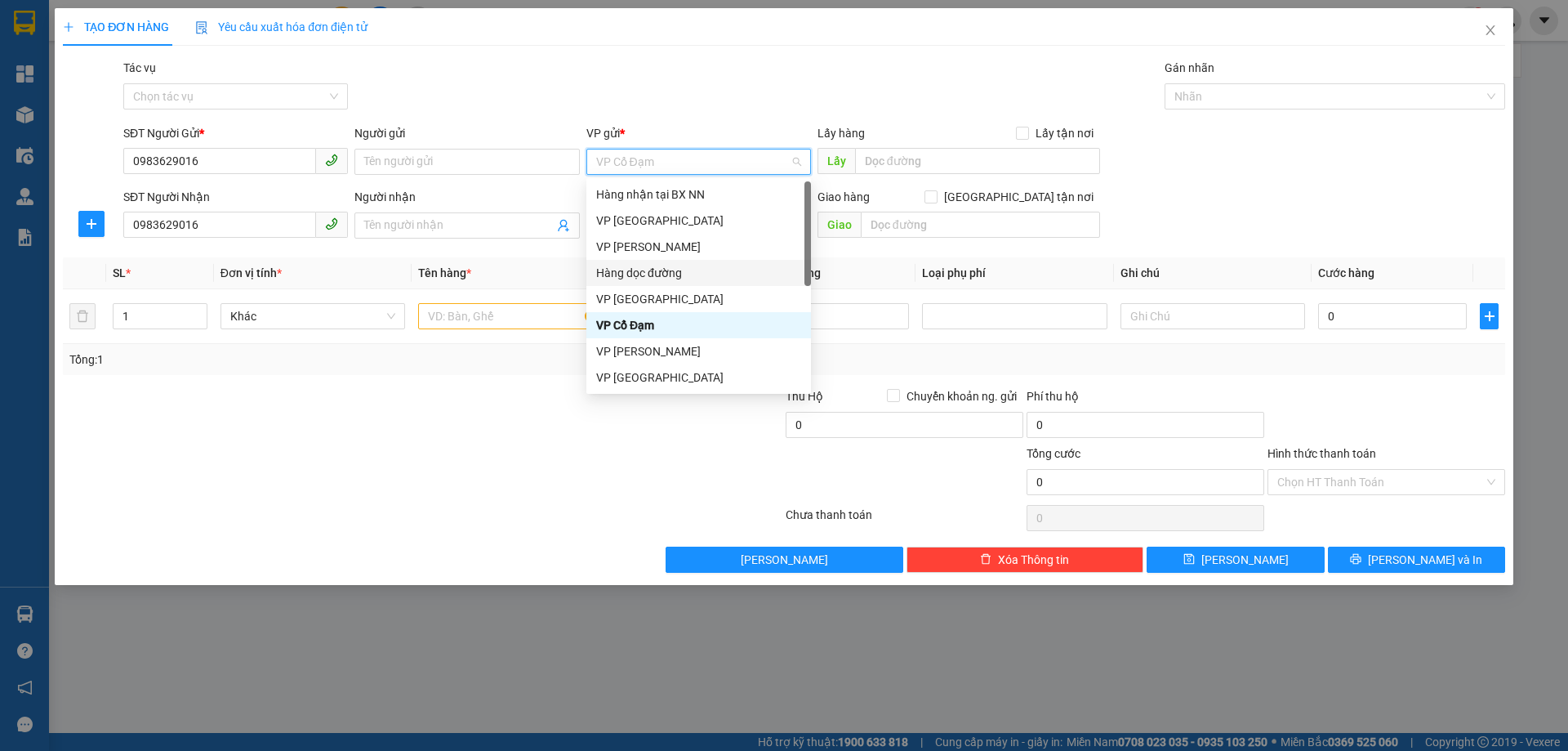
click at [647, 263] on div "Hàng dọc đường" at bounding box center [699, 273] width 225 height 26
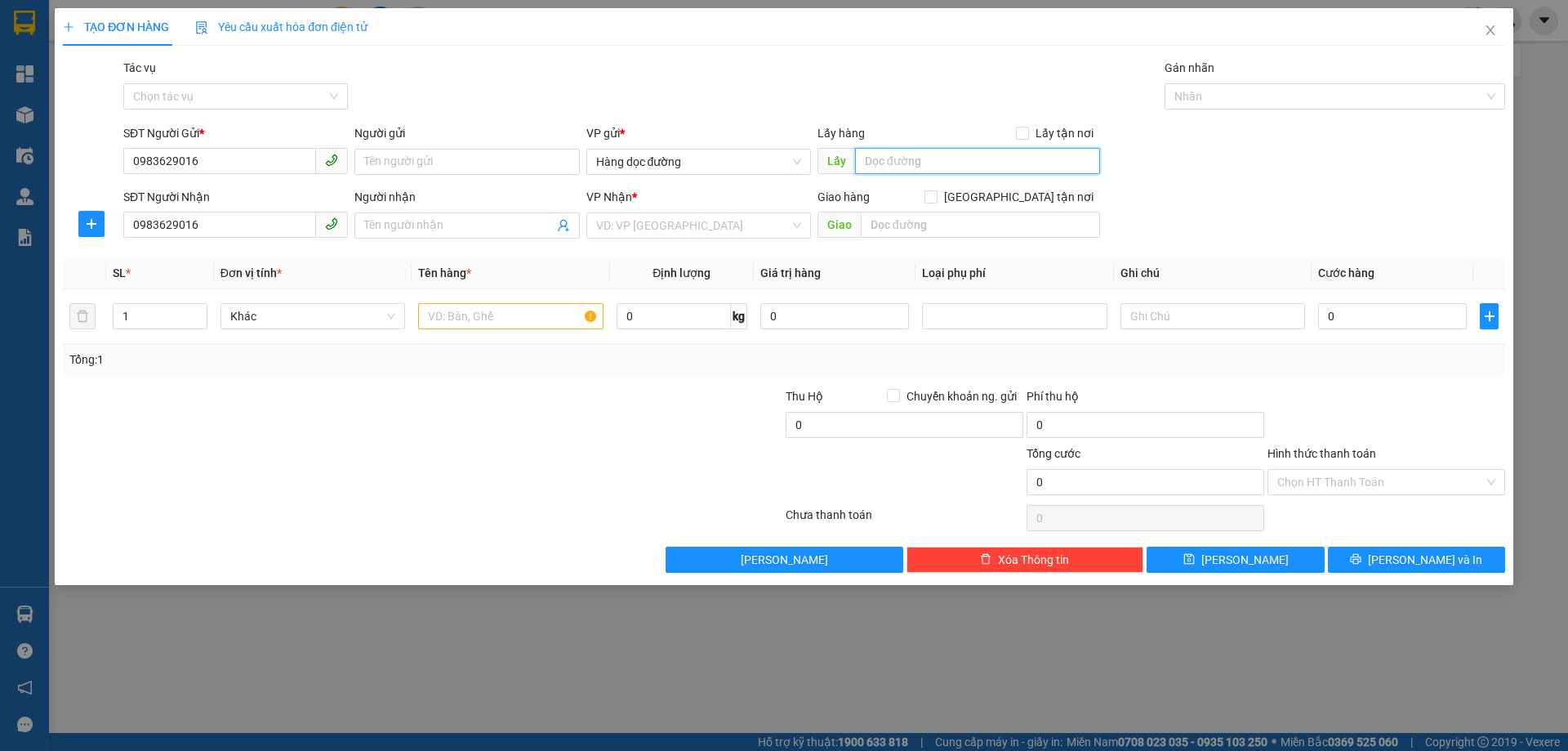
click at [962, 161] on input "text" at bounding box center [978, 161] width 245 height 26
type input "NINH BINH"
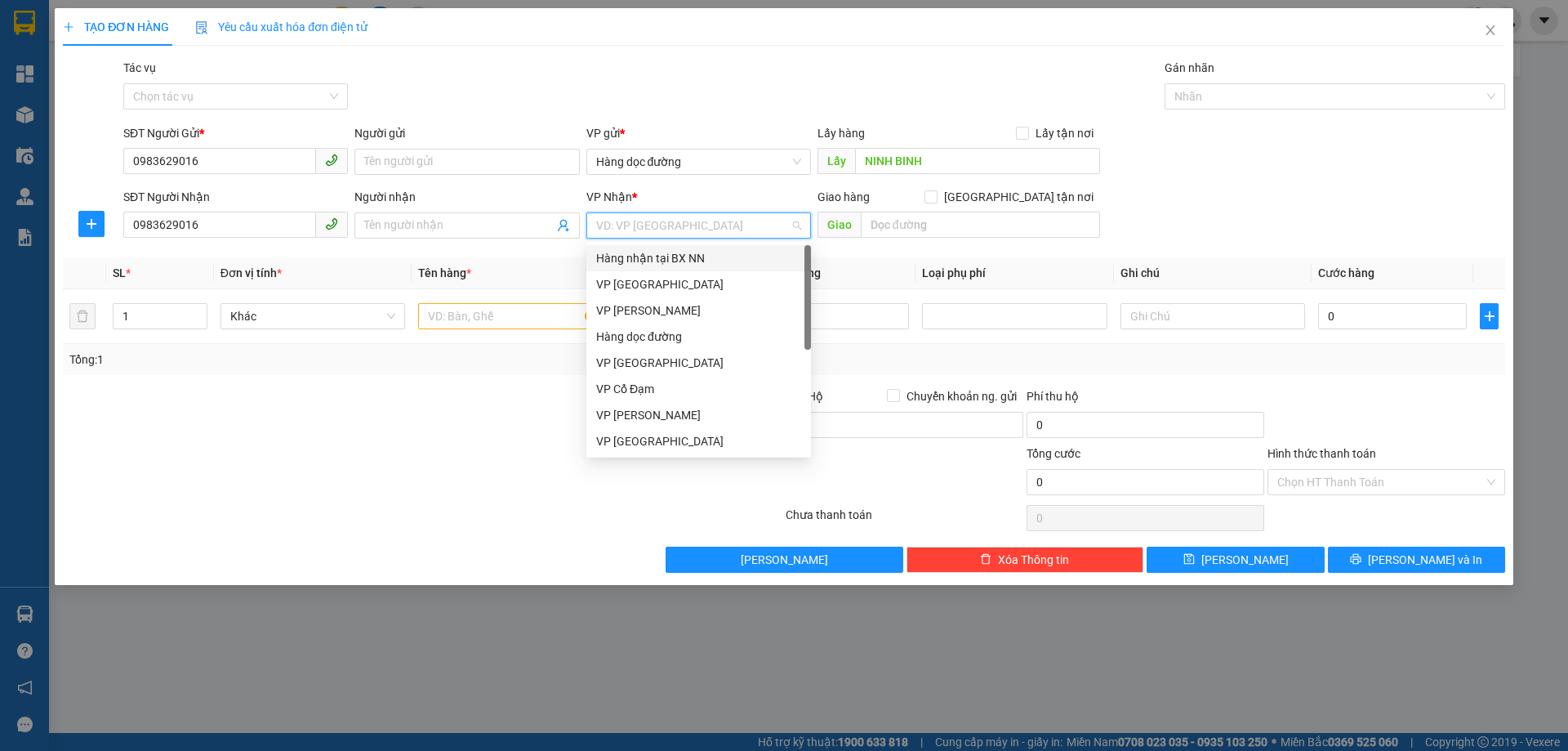
click at [644, 227] on input "search" at bounding box center [693, 225] width 193 height 24
click at [614, 382] on div "VP Cổ Đạm" at bounding box center [699, 389] width 205 height 18
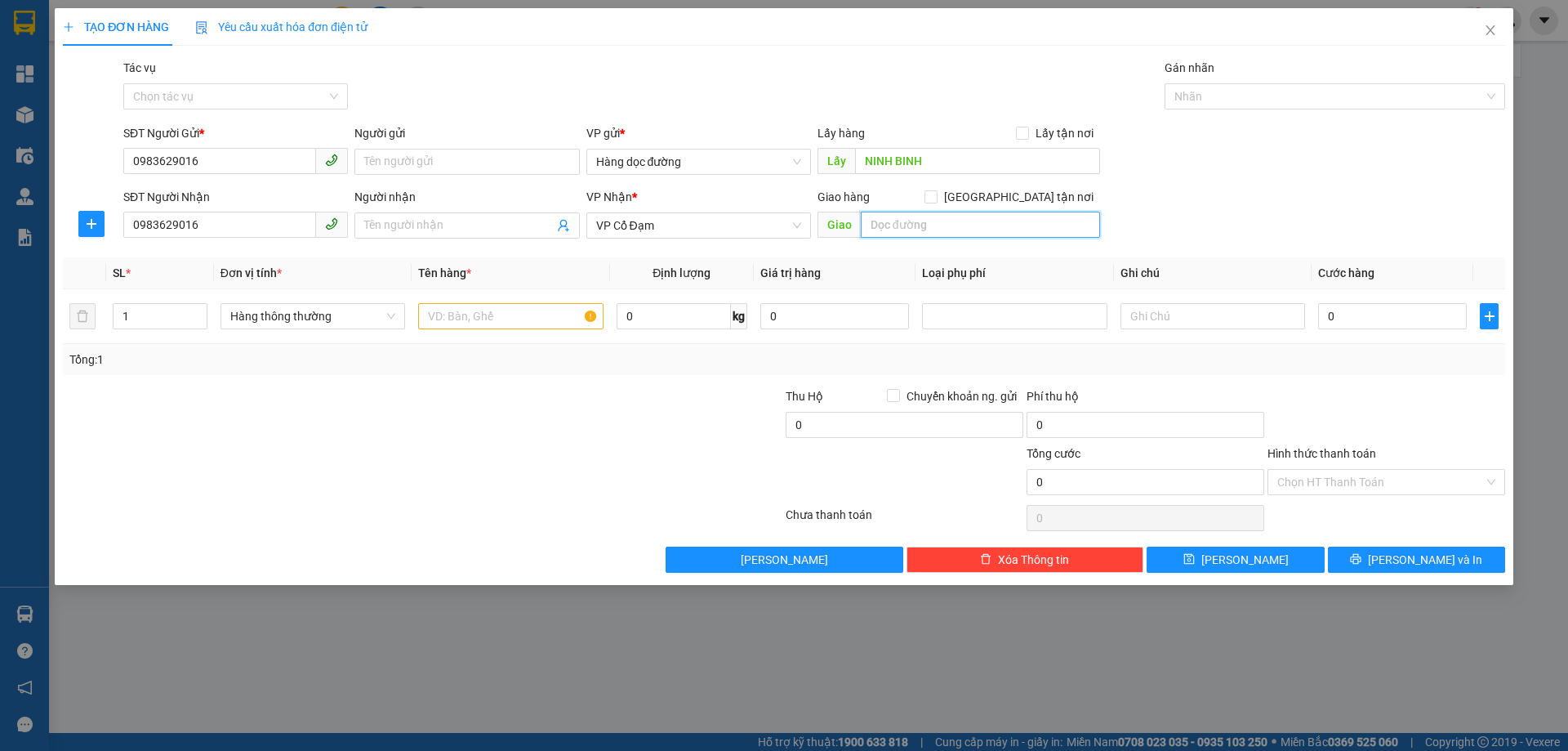
click at [993, 231] on input "text" at bounding box center [981, 225] width 240 height 26
type input "X SONG"
click at [491, 313] on input "text" at bounding box center [510, 316] width 185 height 26
type input "1"
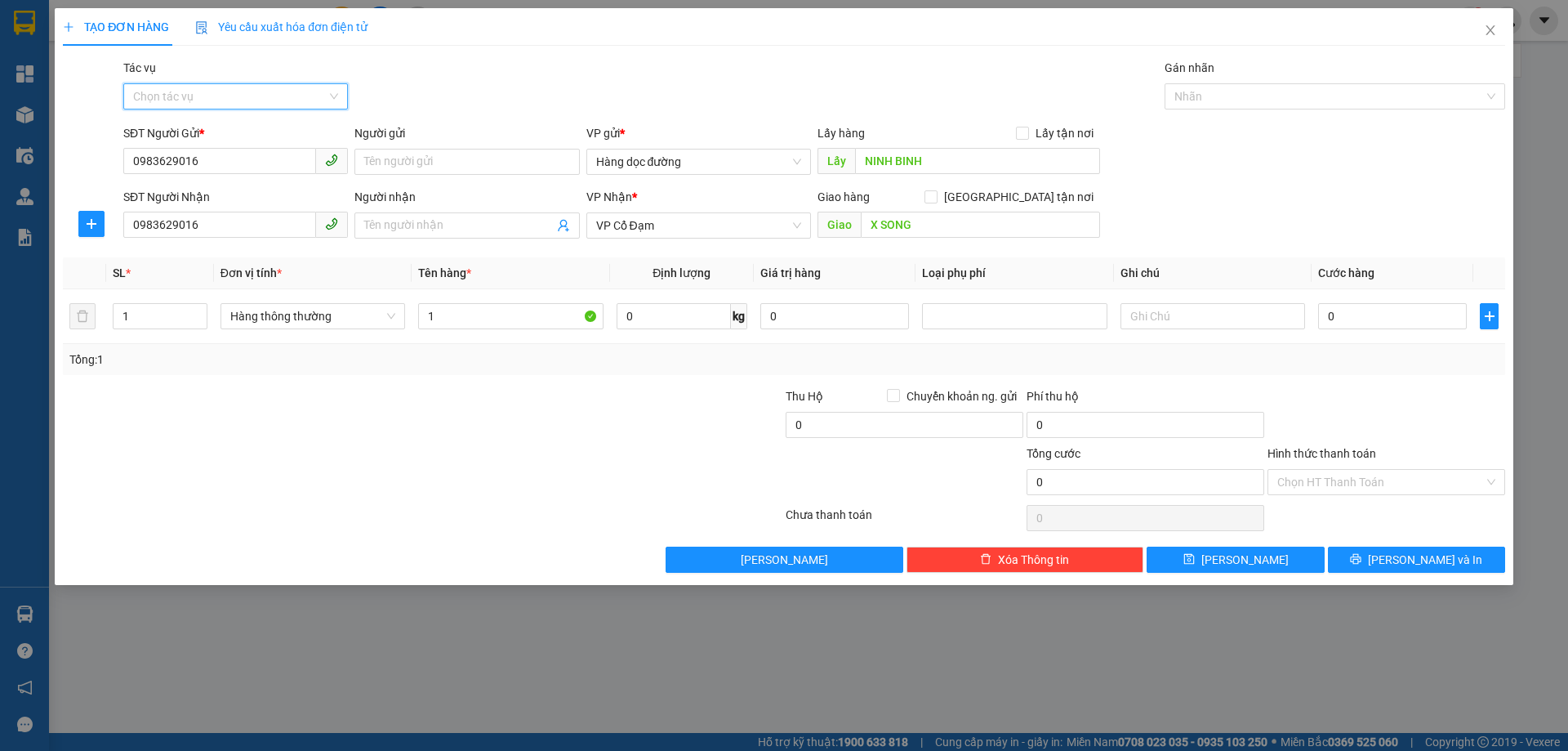
click at [170, 92] on input "Tác vụ" at bounding box center [229, 97] width 193 height 24
click at [179, 125] on div "Nhập hàng lên xe" at bounding box center [235, 128] width 205 height 18
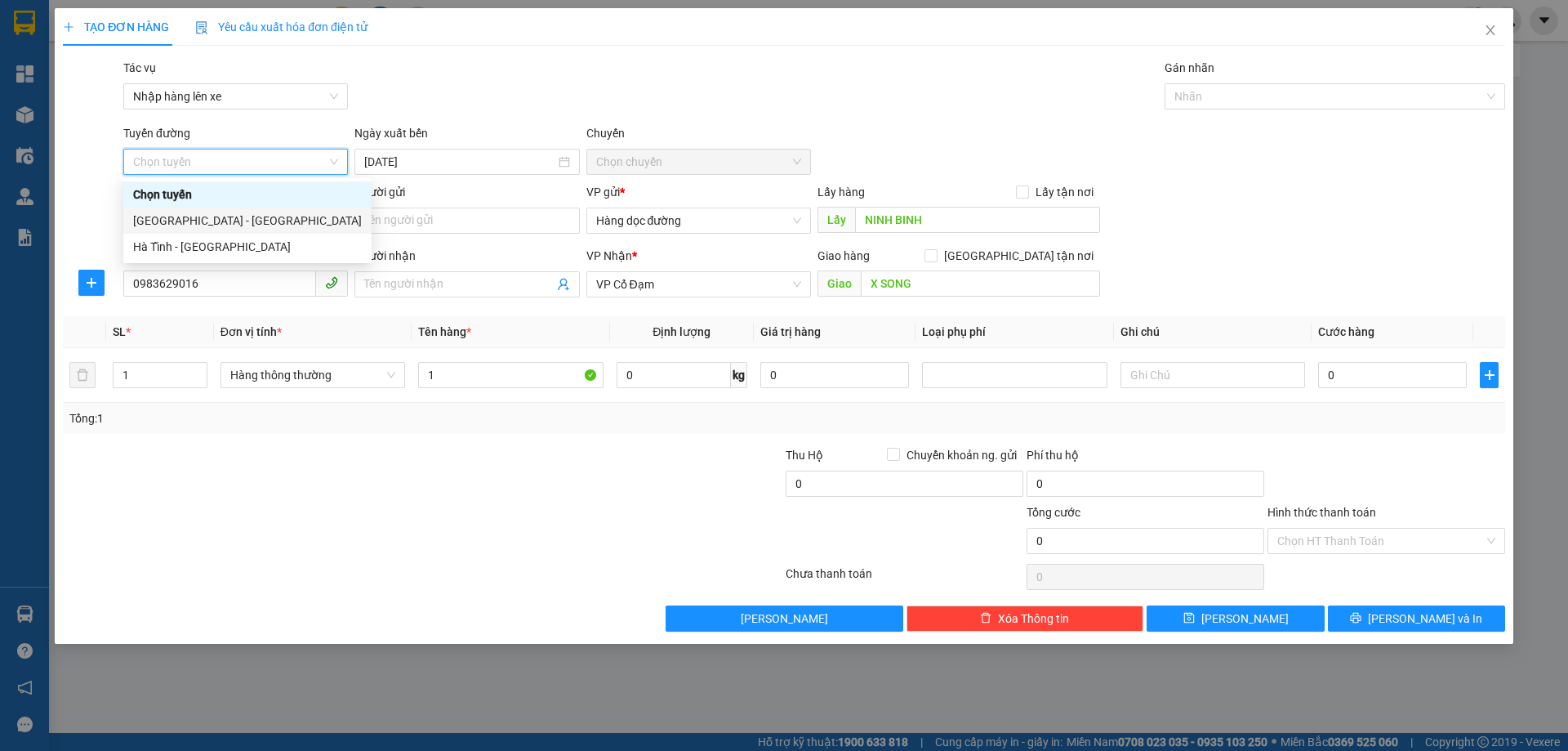
click at [194, 217] on div "[GEOGRAPHIC_DATA] - [GEOGRAPHIC_DATA]" at bounding box center [247, 220] width 229 height 18
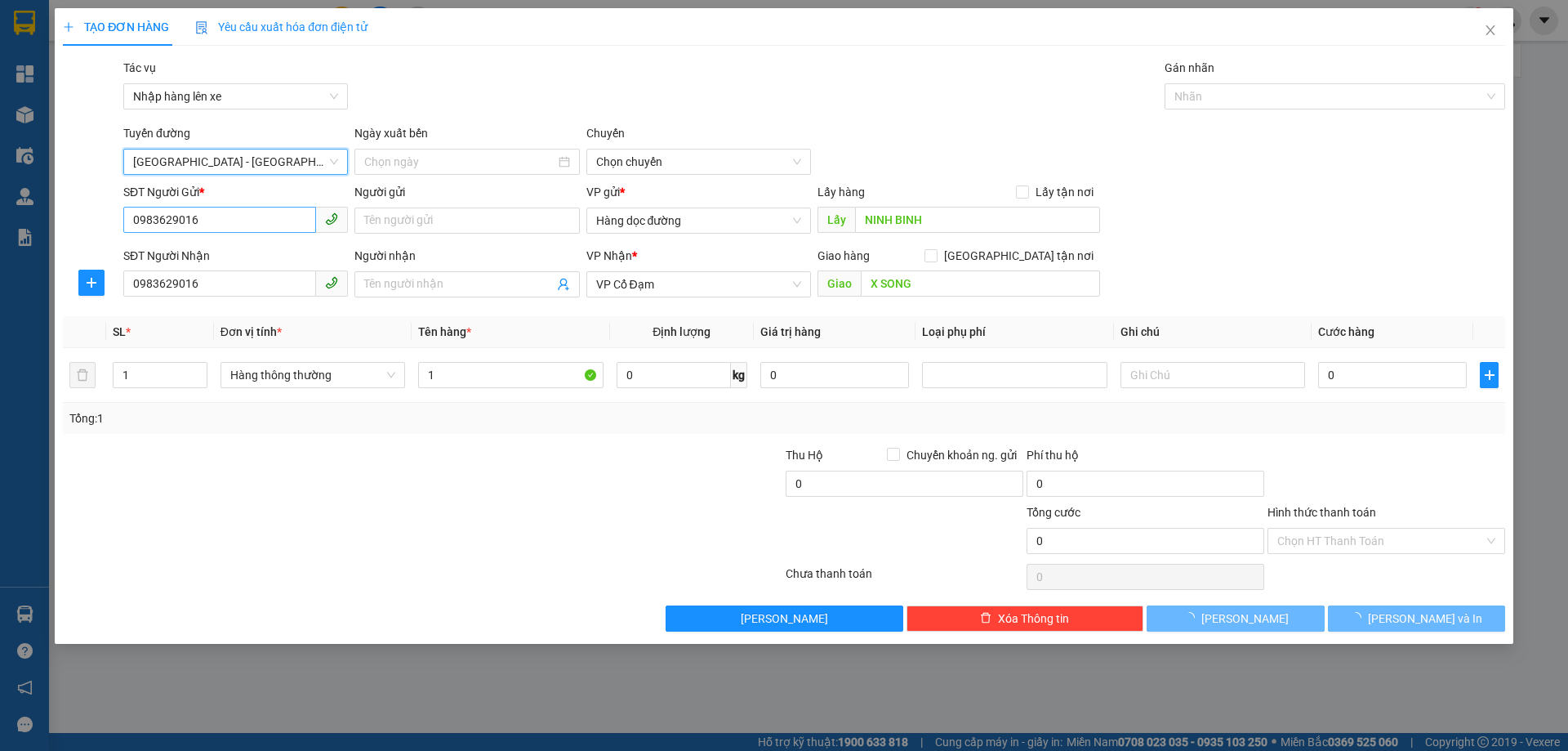
type input "[DATE]"
click at [685, 160] on span "10:00 - 38H-048.25" at bounding box center [699, 162] width 205 height 24
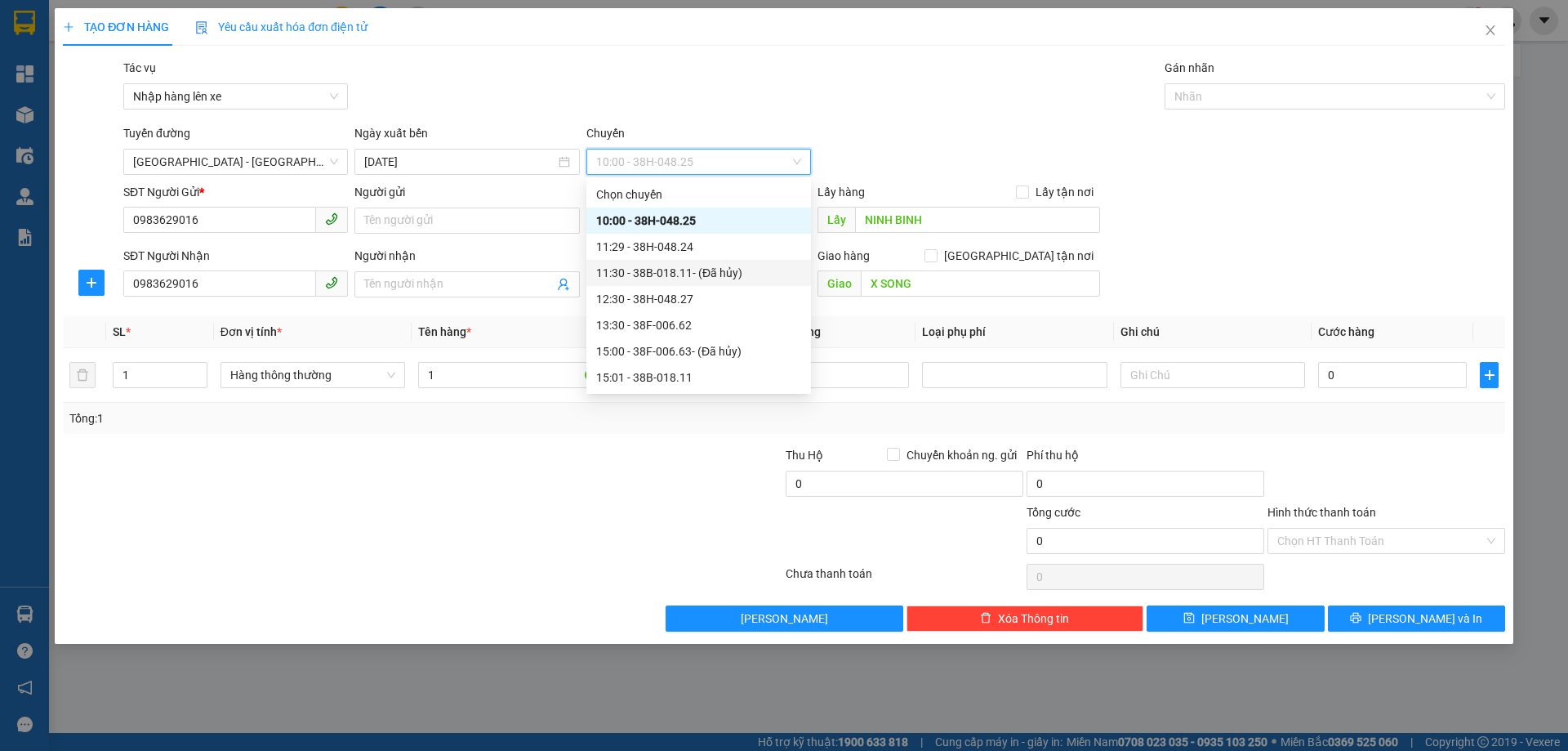
scroll to position [131, 0]
click at [640, 327] on div "21:00 - 38H-048.28" at bounding box center [699, 324] width 205 height 18
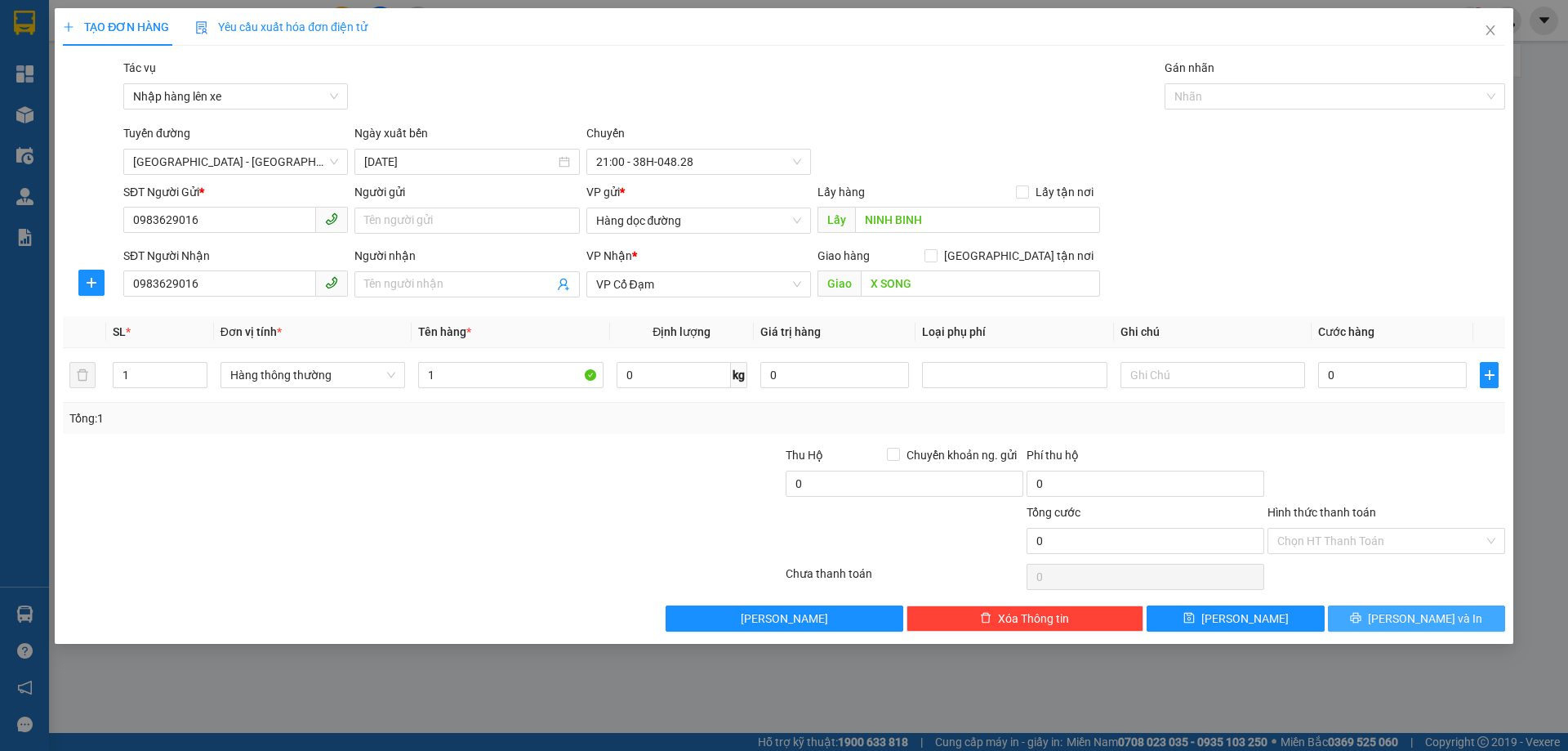
click at [1416, 619] on span "[PERSON_NAME] và In" at bounding box center [1425, 618] width 114 height 18
